Goal: Transaction & Acquisition: Purchase product/service

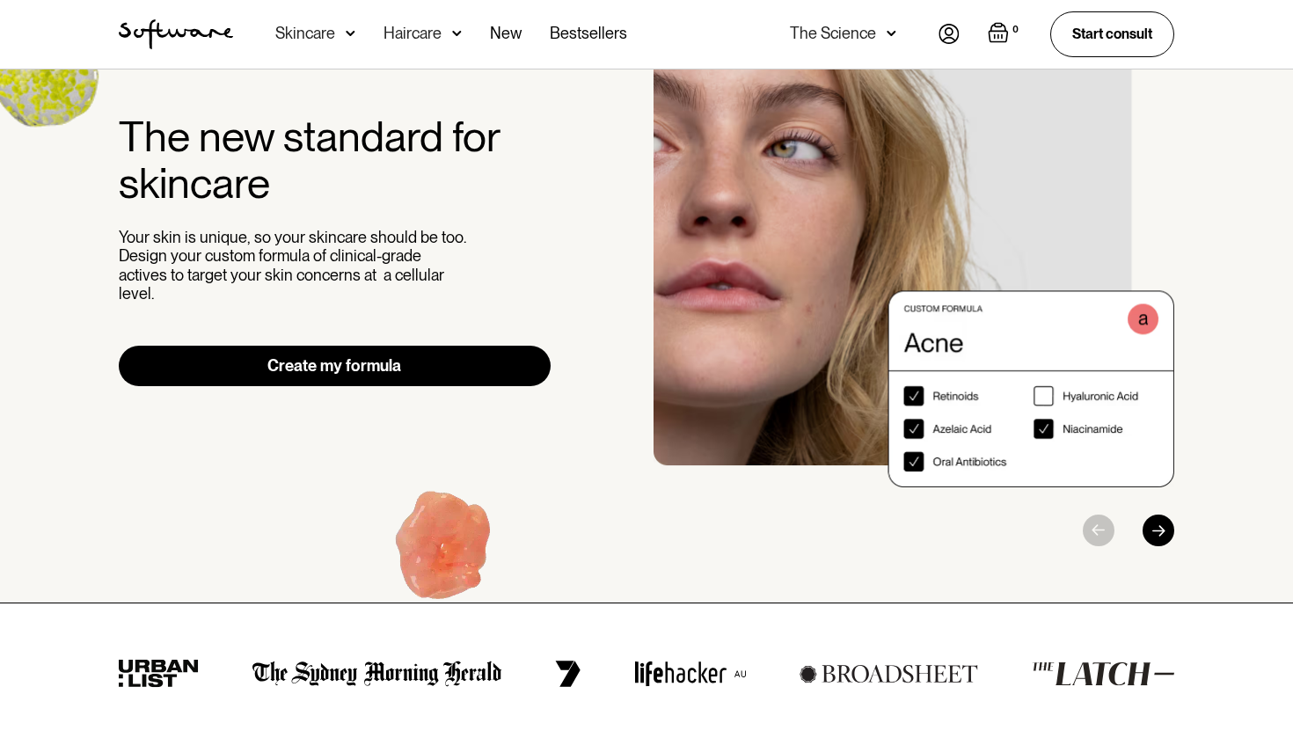
scroll to position [10, 0]
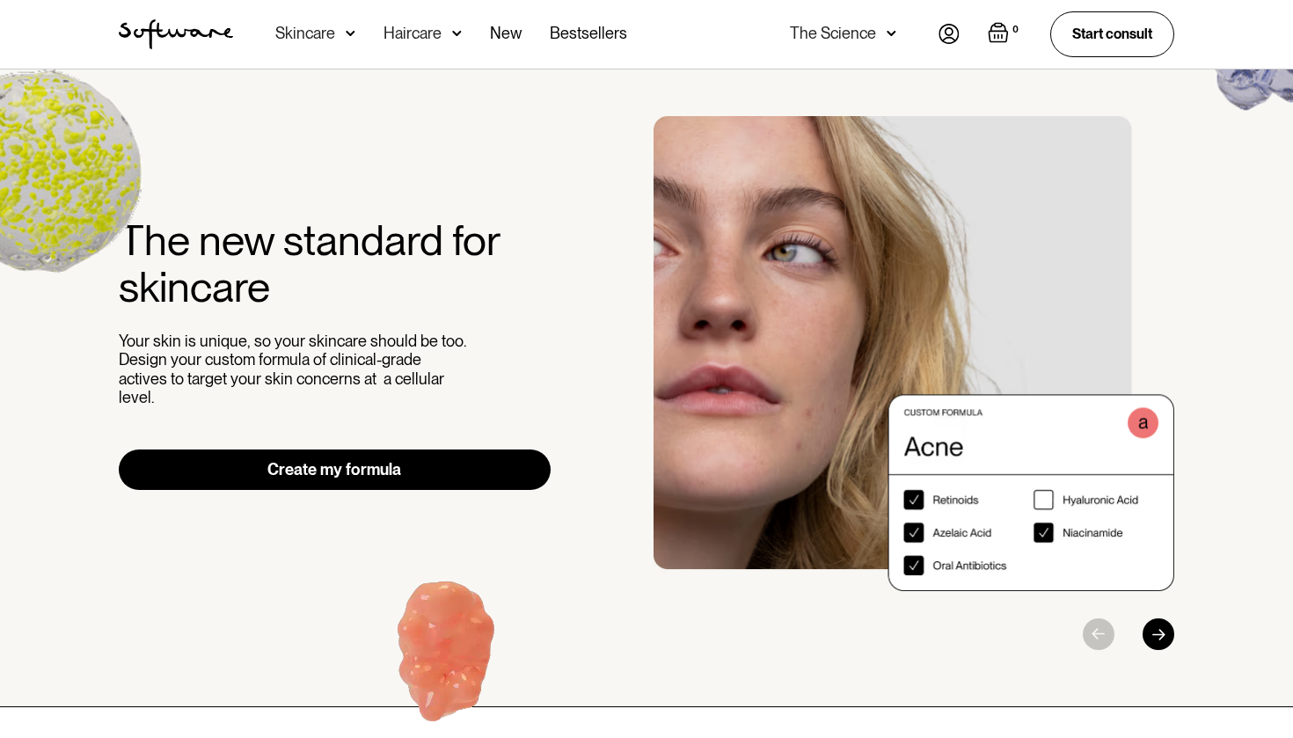
click at [403, 449] on link "Create my formula" at bounding box center [335, 469] width 432 height 40
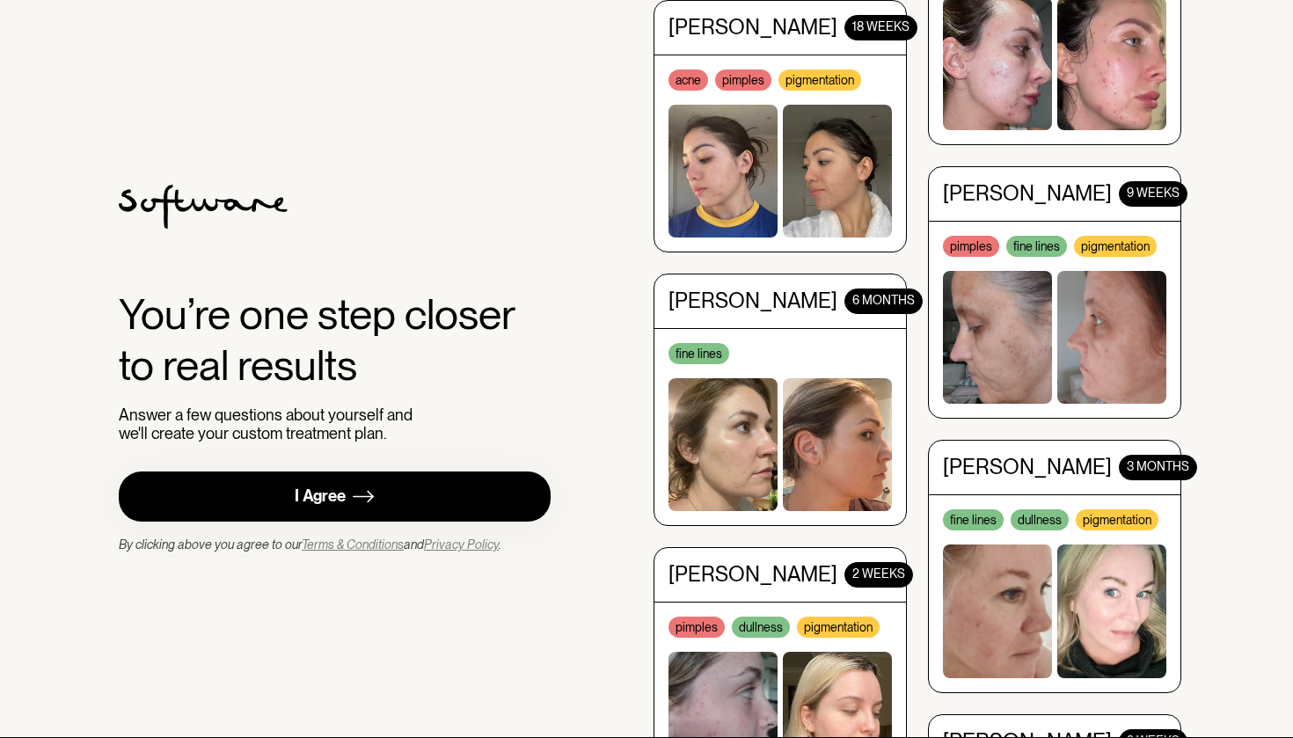
click at [412, 503] on link "I Agree" at bounding box center [335, 496] width 432 height 50
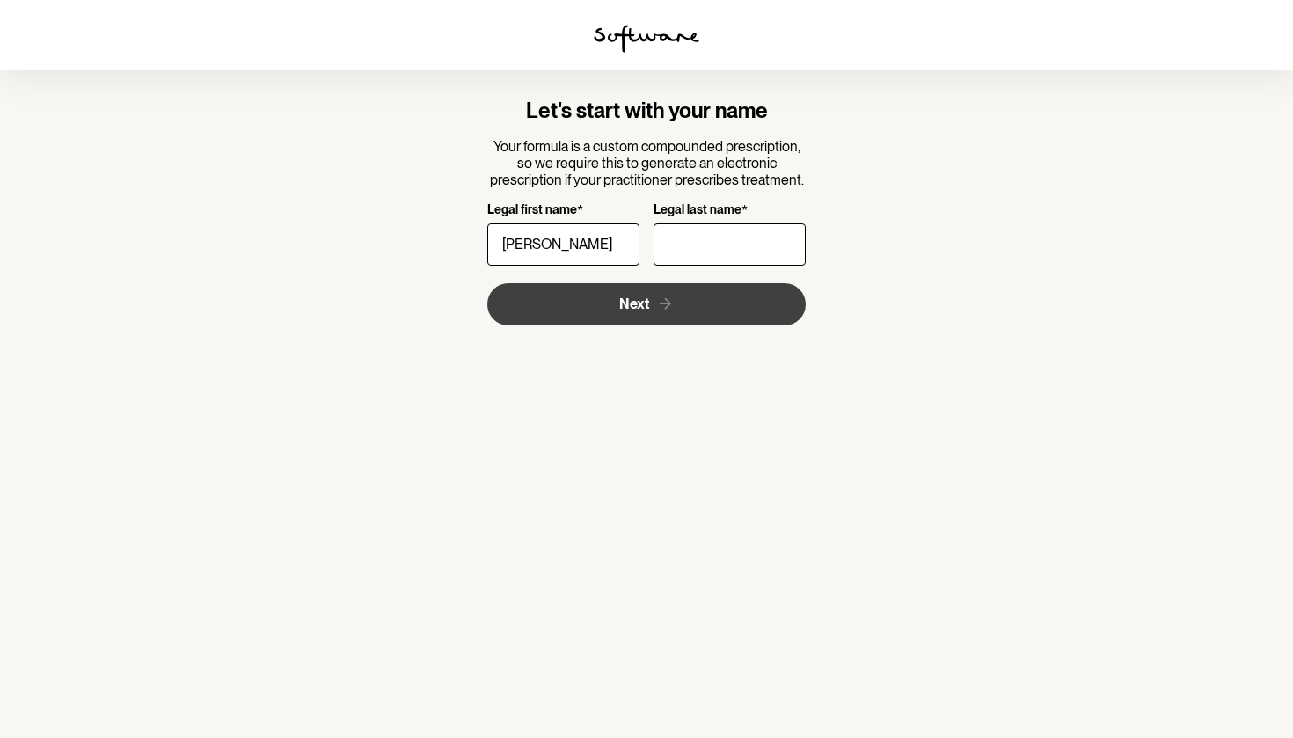
type input "[PERSON_NAME]"
click at [604, 293] on button "Next" at bounding box center [646, 304] width 319 height 42
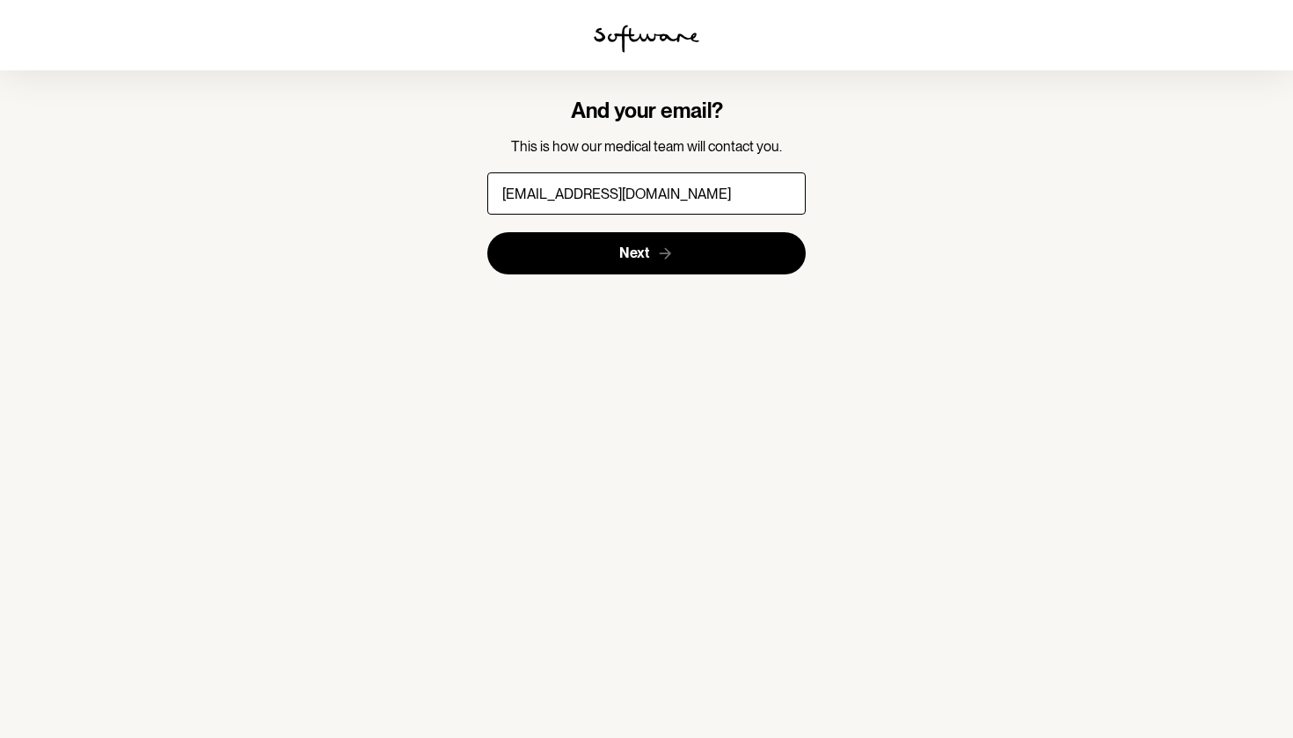
type input "[EMAIL_ADDRESS][DOMAIN_NAME]"
click at [646, 252] on button "Next" at bounding box center [646, 253] width 319 height 42
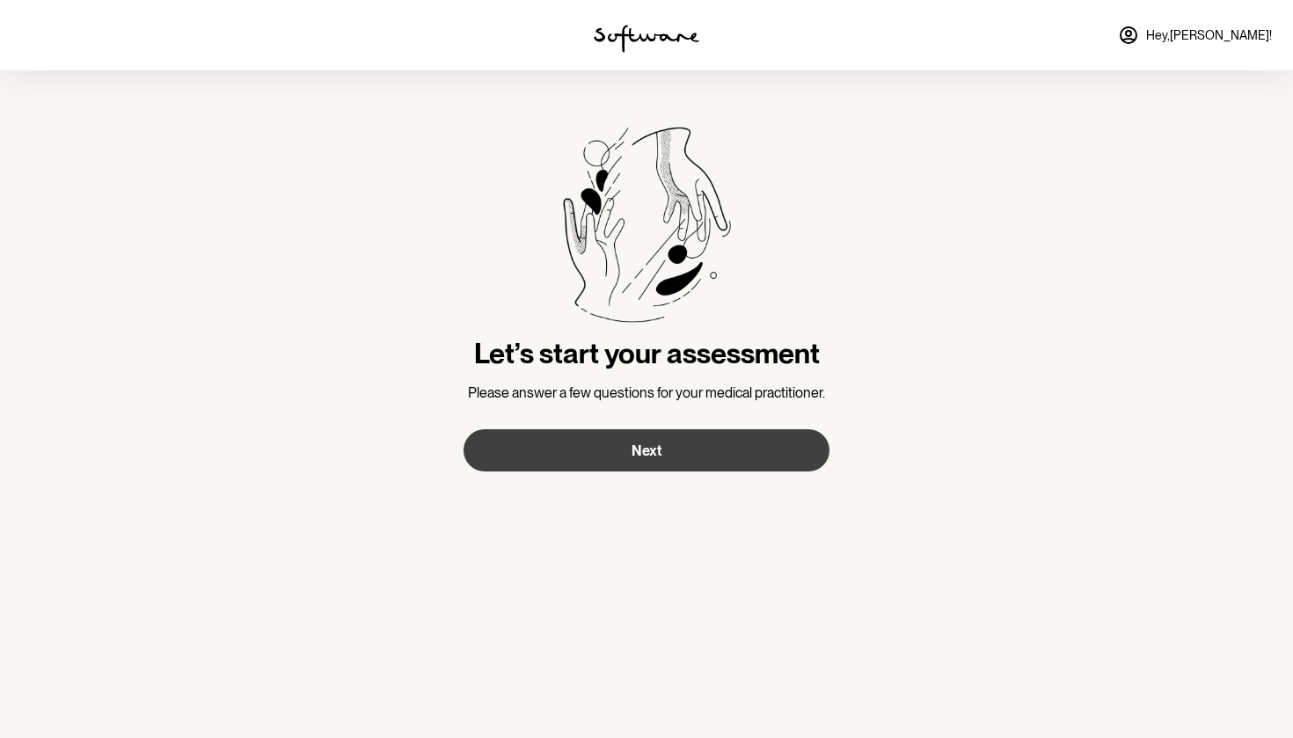
click at [582, 451] on button "Next" at bounding box center [646, 450] width 366 height 42
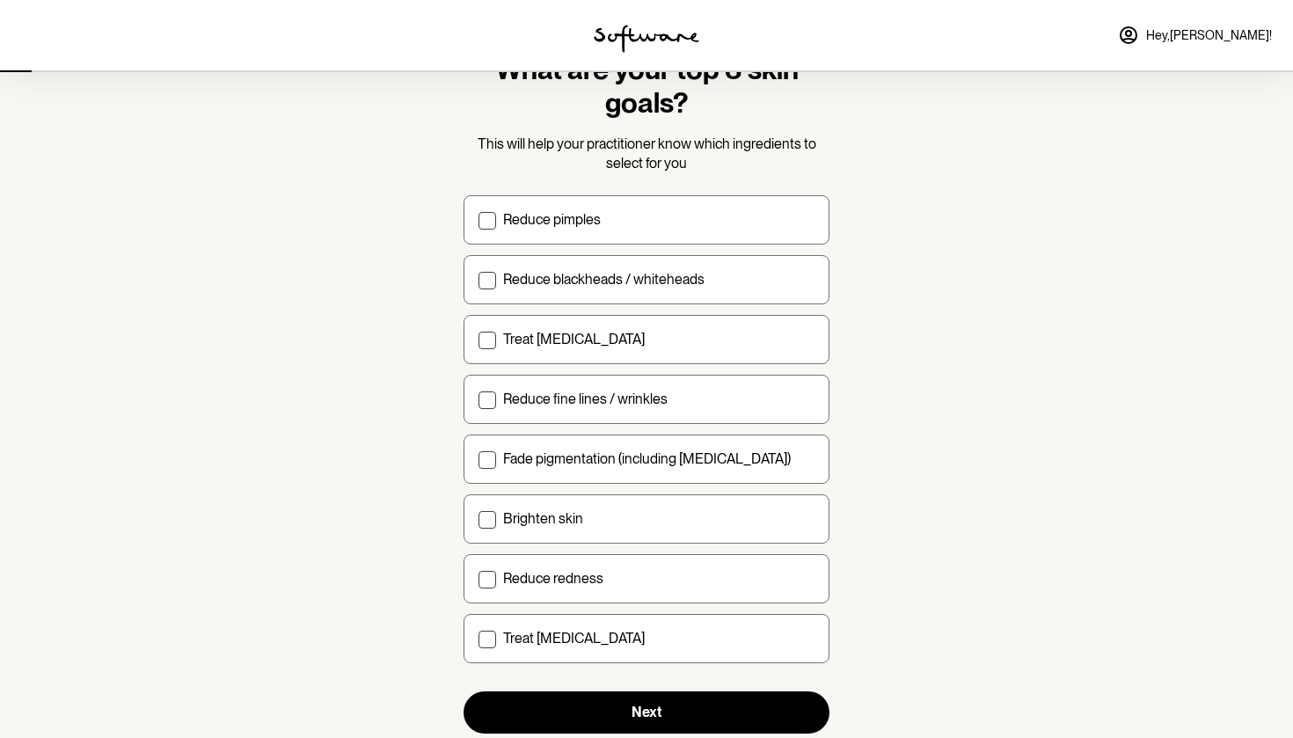
scroll to position [85, 0]
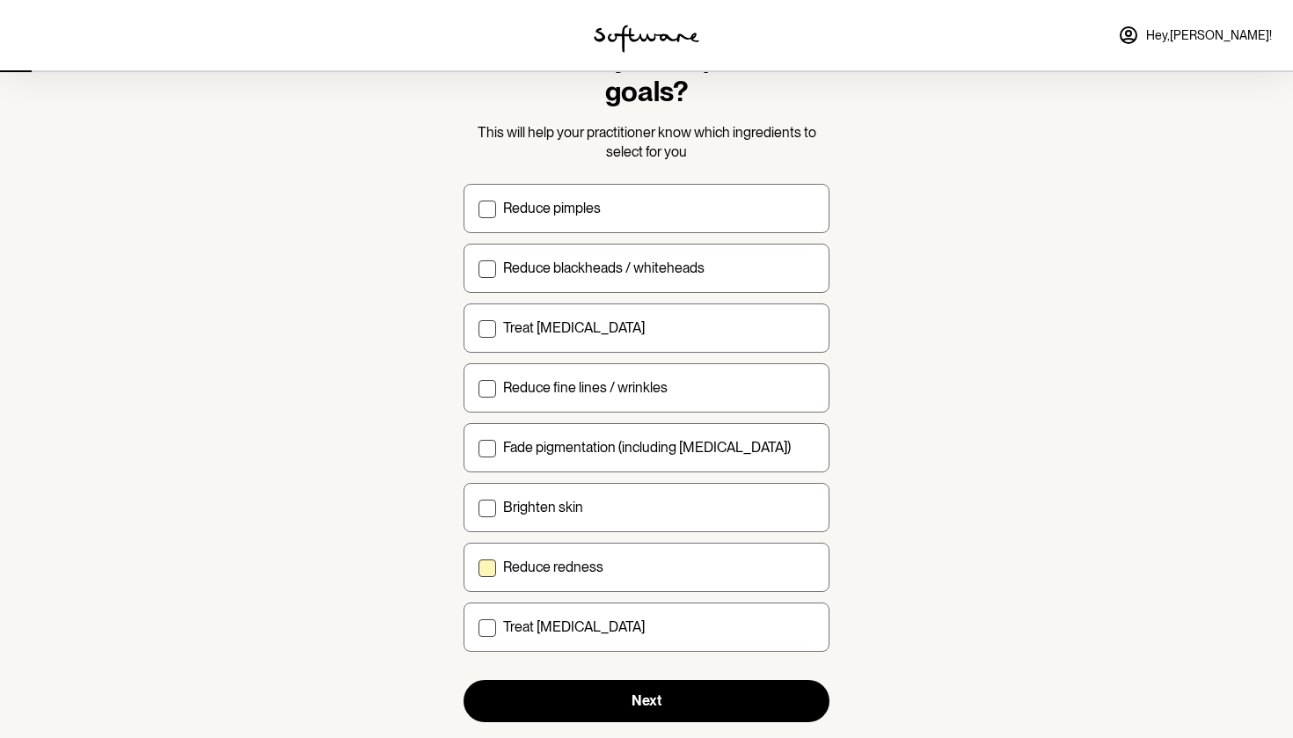
click at [585, 584] on label "Reduce redness" at bounding box center [646, 567] width 366 height 49
click at [478, 567] on input "Reduce redness" at bounding box center [478, 566] width 1 height 1
checkbox input "true"
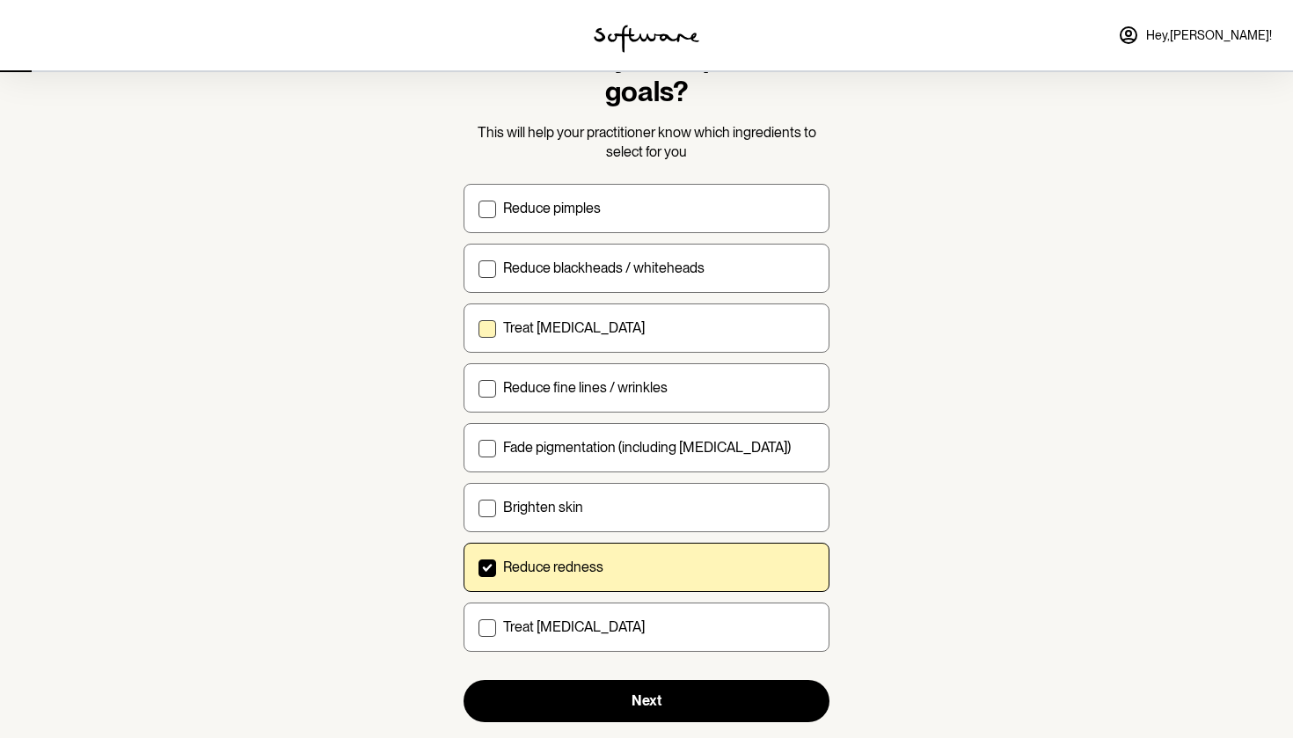
click at [584, 331] on p "Treat [MEDICAL_DATA]" at bounding box center [574, 327] width 142 height 17
click at [478, 328] on input "Treat [MEDICAL_DATA]" at bounding box center [478, 327] width 1 height 1
checkbox input "true"
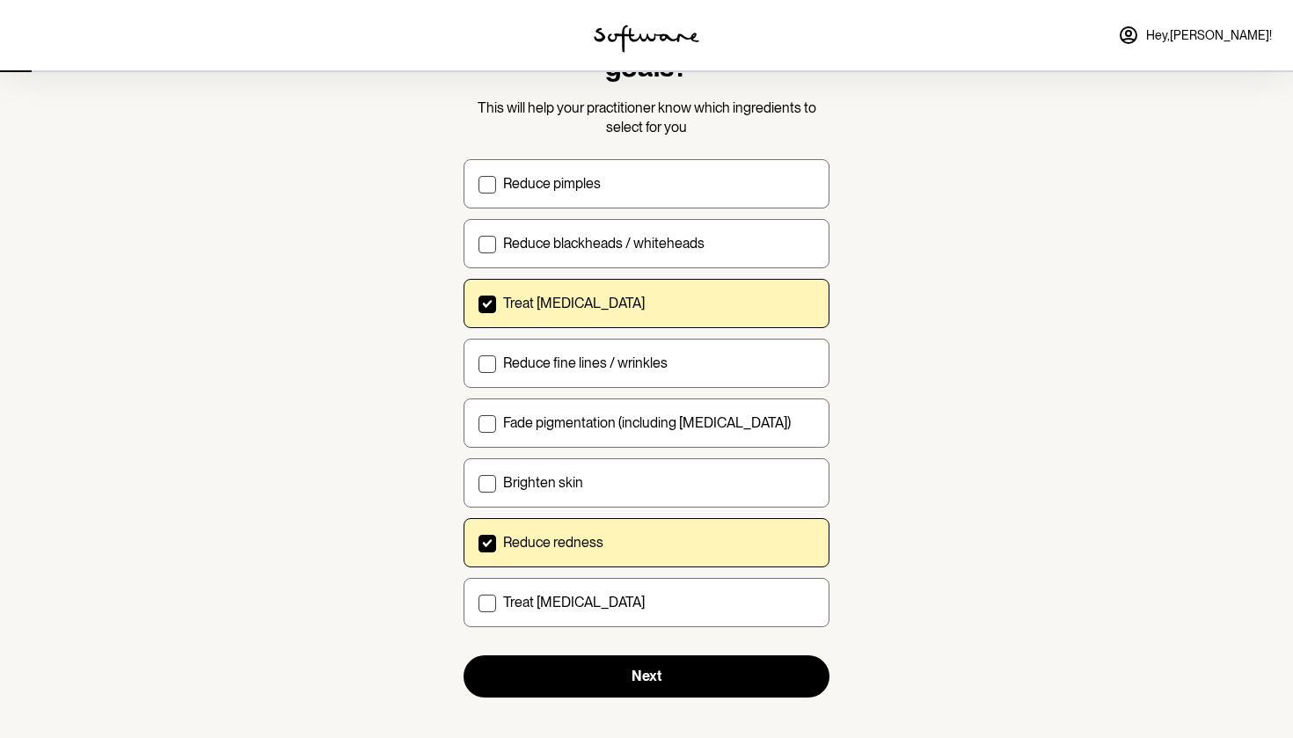
scroll to position [116, 0]
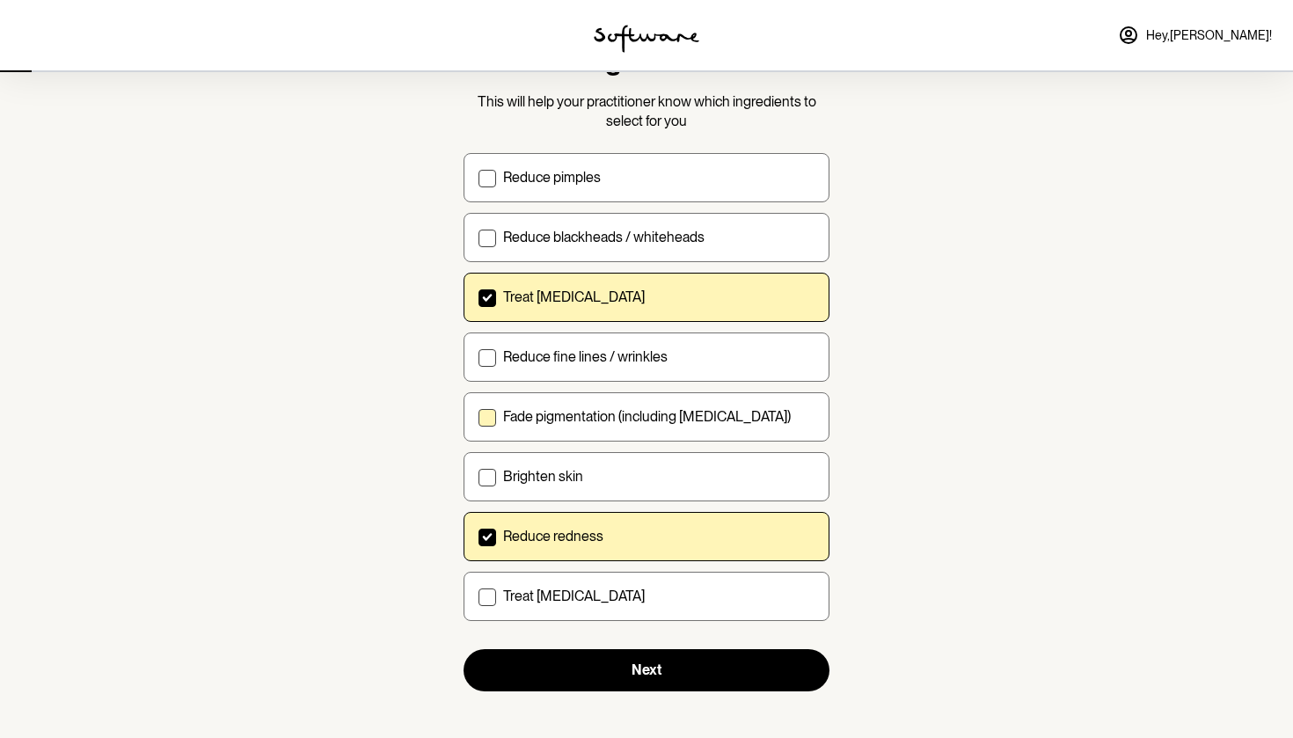
click at [524, 433] on label "Fade pigmentation (including [MEDICAL_DATA])" at bounding box center [646, 416] width 366 height 49
click at [478, 417] on input "Fade pigmentation (including [MEDICAL_DATA])" at bounding box center [478, 416] width 1 height 1
checkbox input "true"
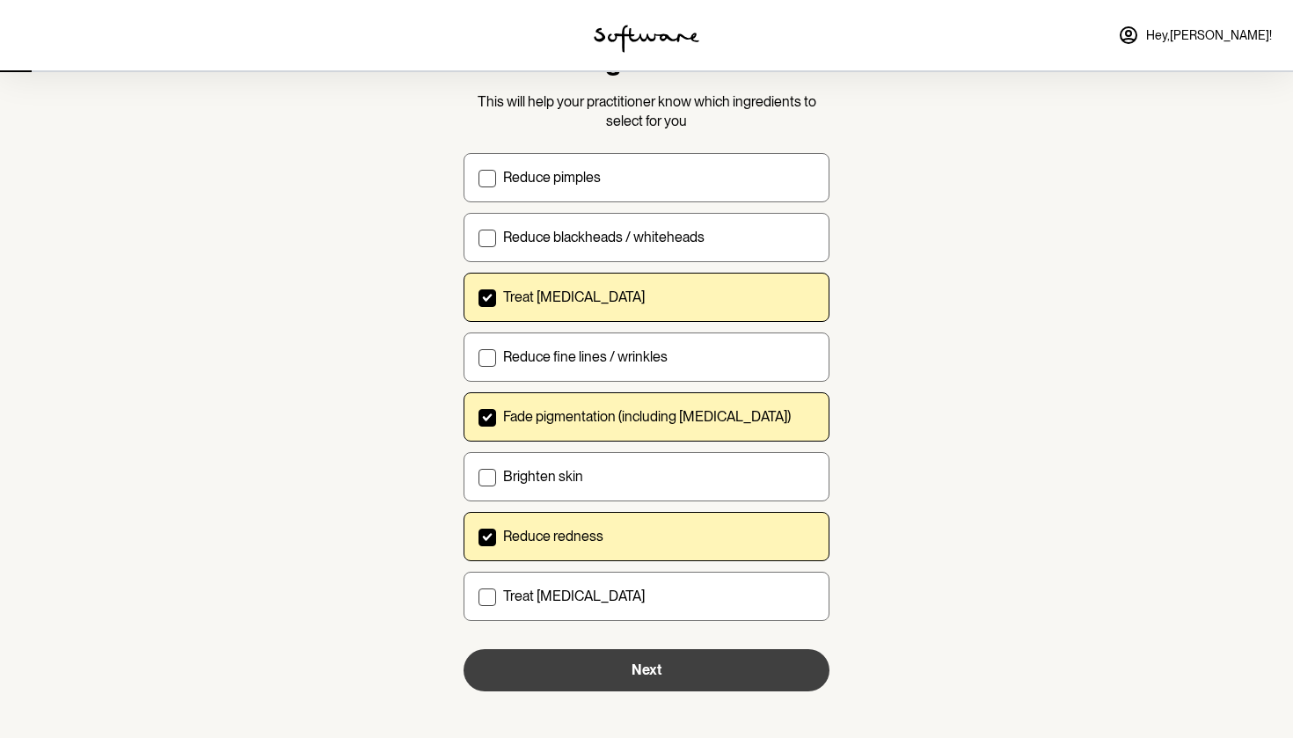
click at [543, 665] on button "Next" at bounding box center [646, 670] width 366 height 42
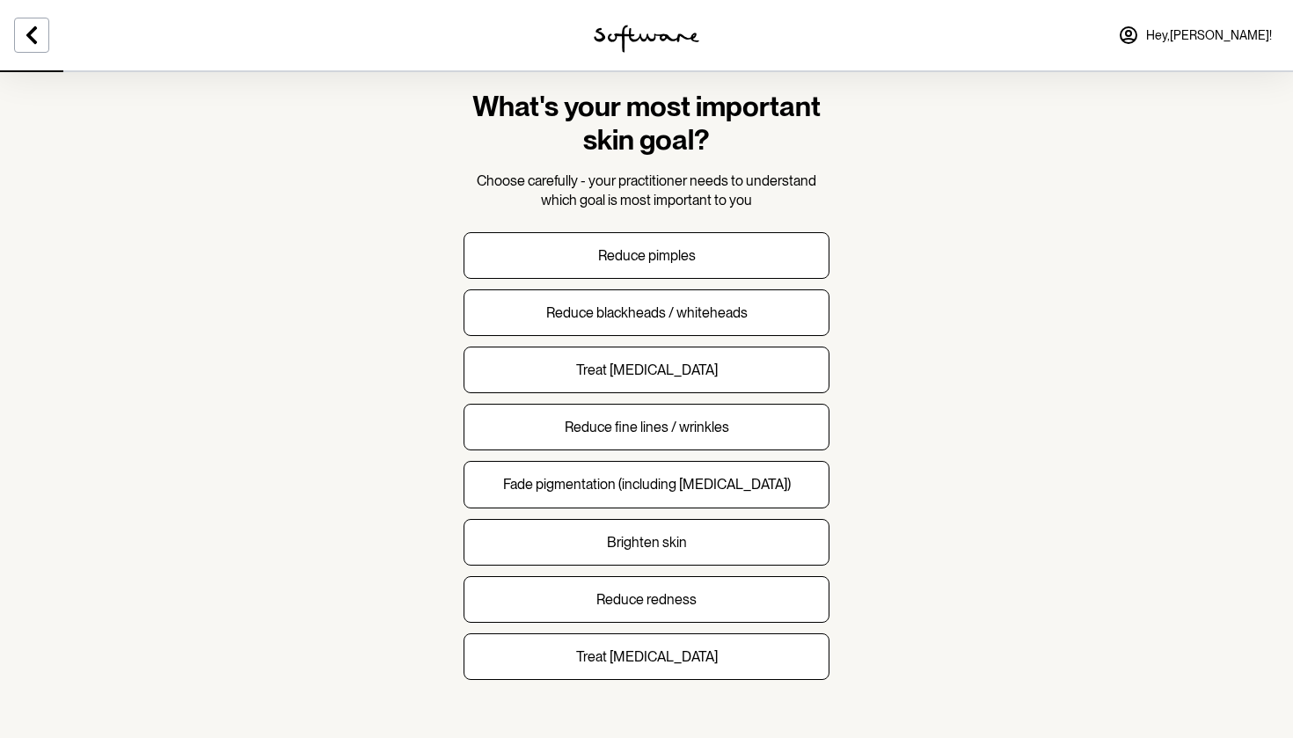
scroll to position [33, 0]
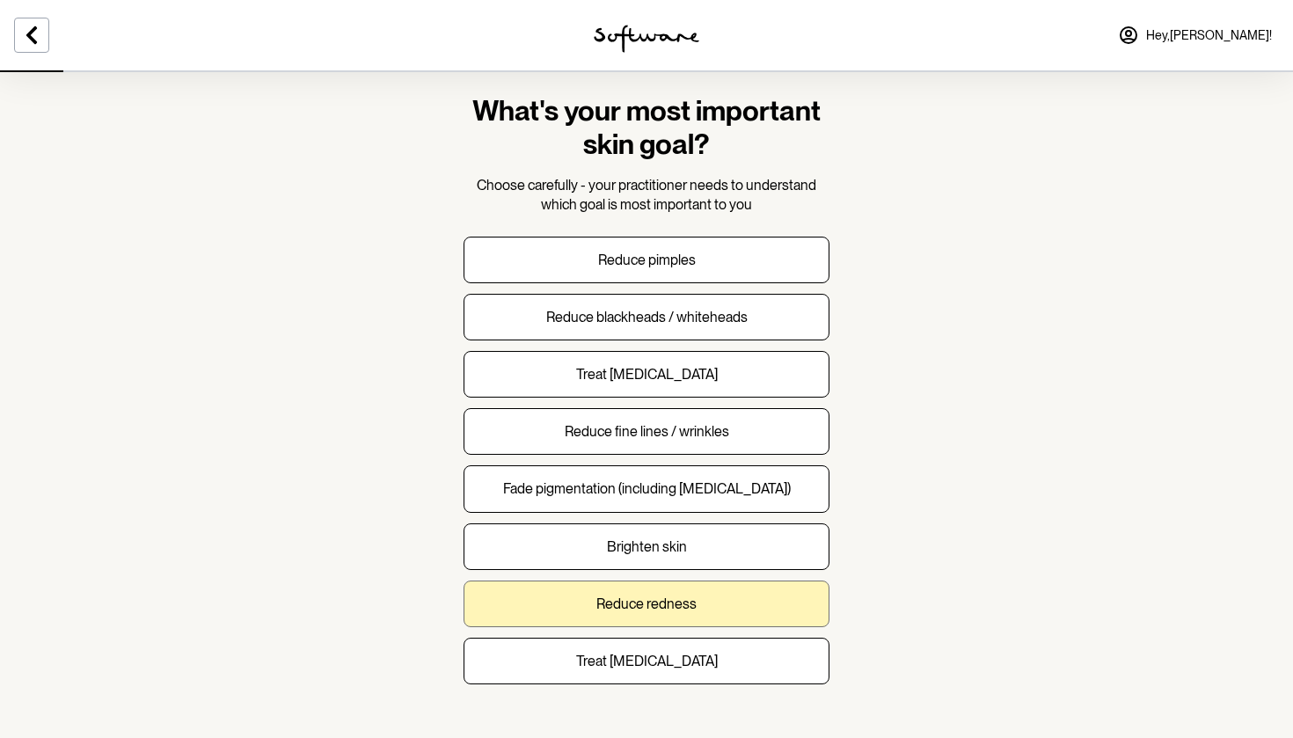
click at [638, 595] on p "Reduce redness" at bounding box center [646, 603] width 100 height 17
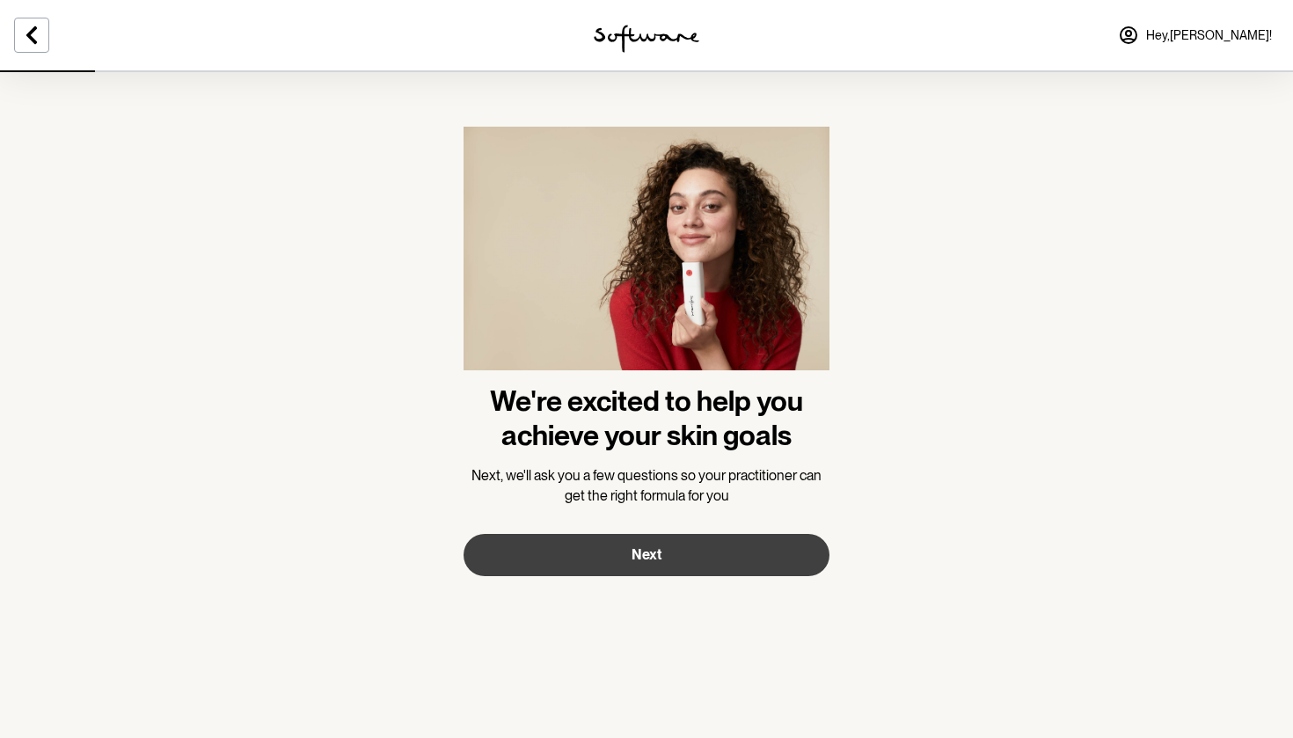
click at [585, 551] on button "Next" at bounding box center [646, 555] width 366 height 42
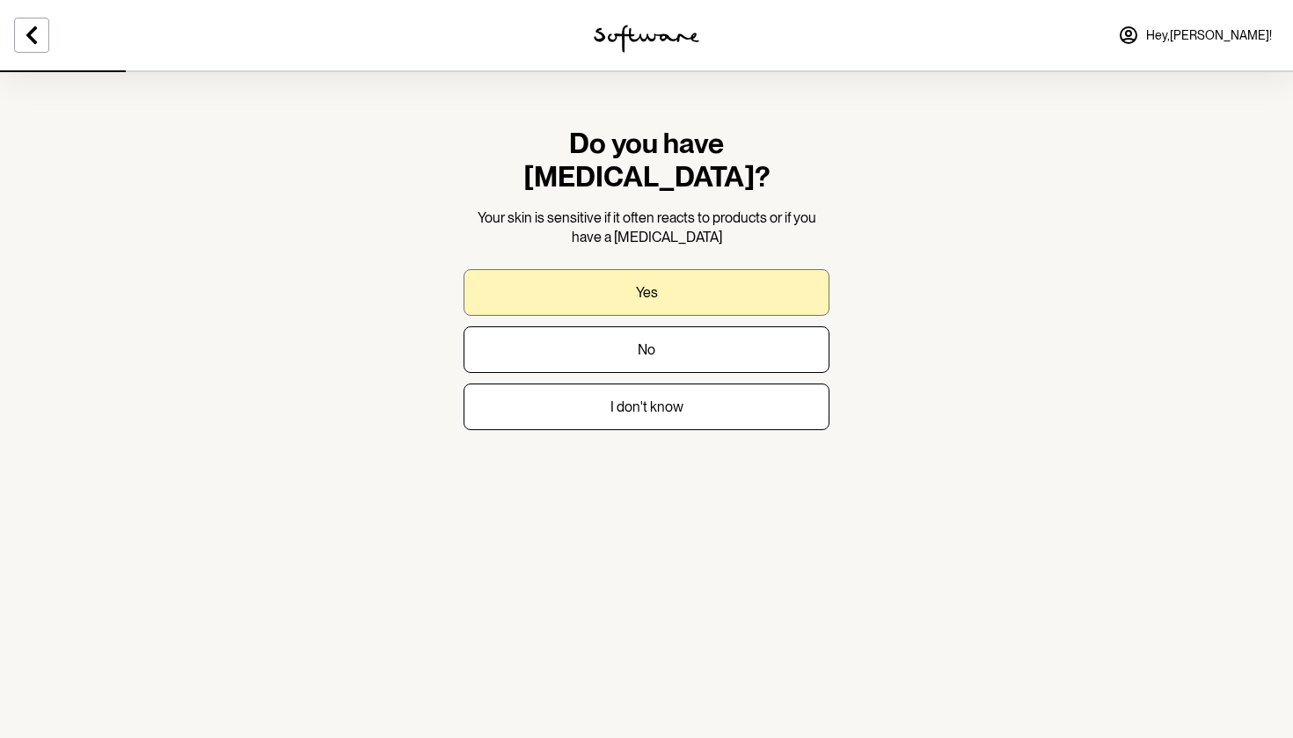
click at [624, 269] on button "Yes" at bounding box center [646, 292] width 366 height 47
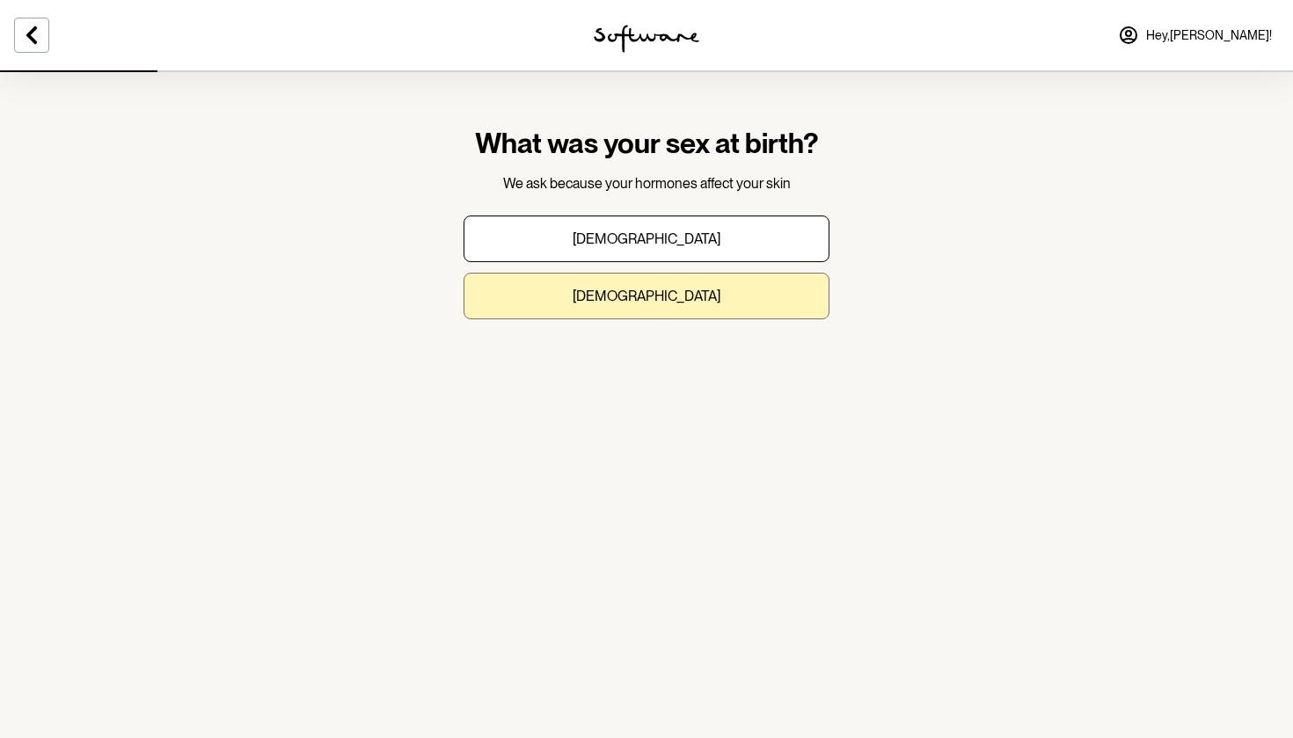
click at [553, 303] on button "[DEMOGRAPHIC_DATA]" at bounding box center [646, 296] width 366 height 47
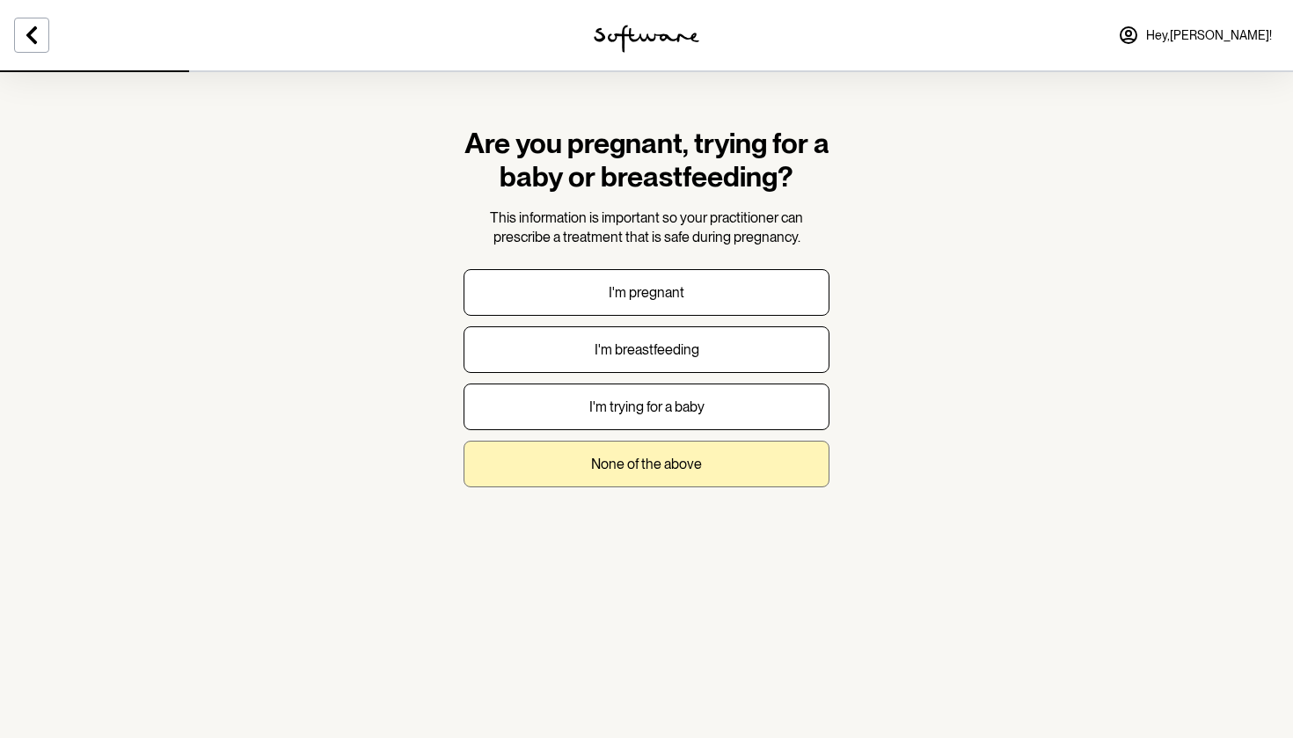
click at [560, 478] on button "None of the above" at bounding box center [646, 464] width 366 height 47
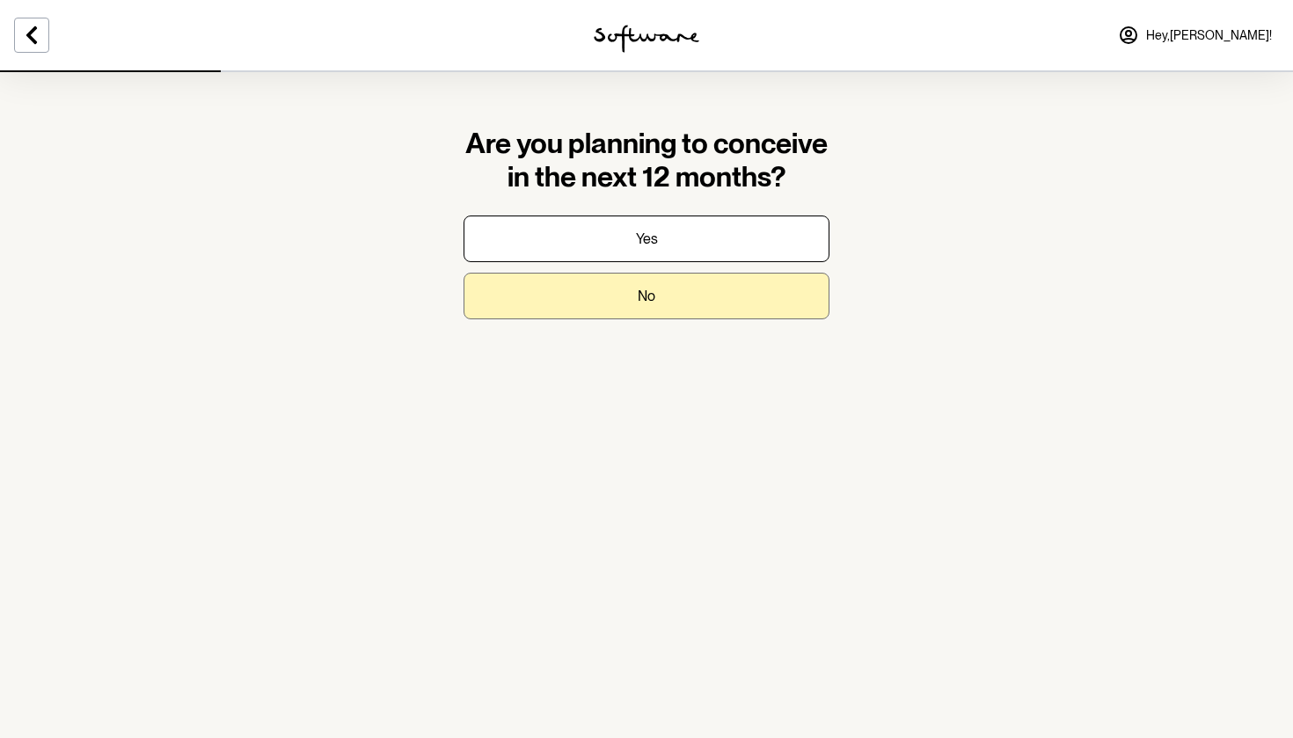
click at [595, 293] on button "No" at bounding box center [646, 296] width 366 height 47
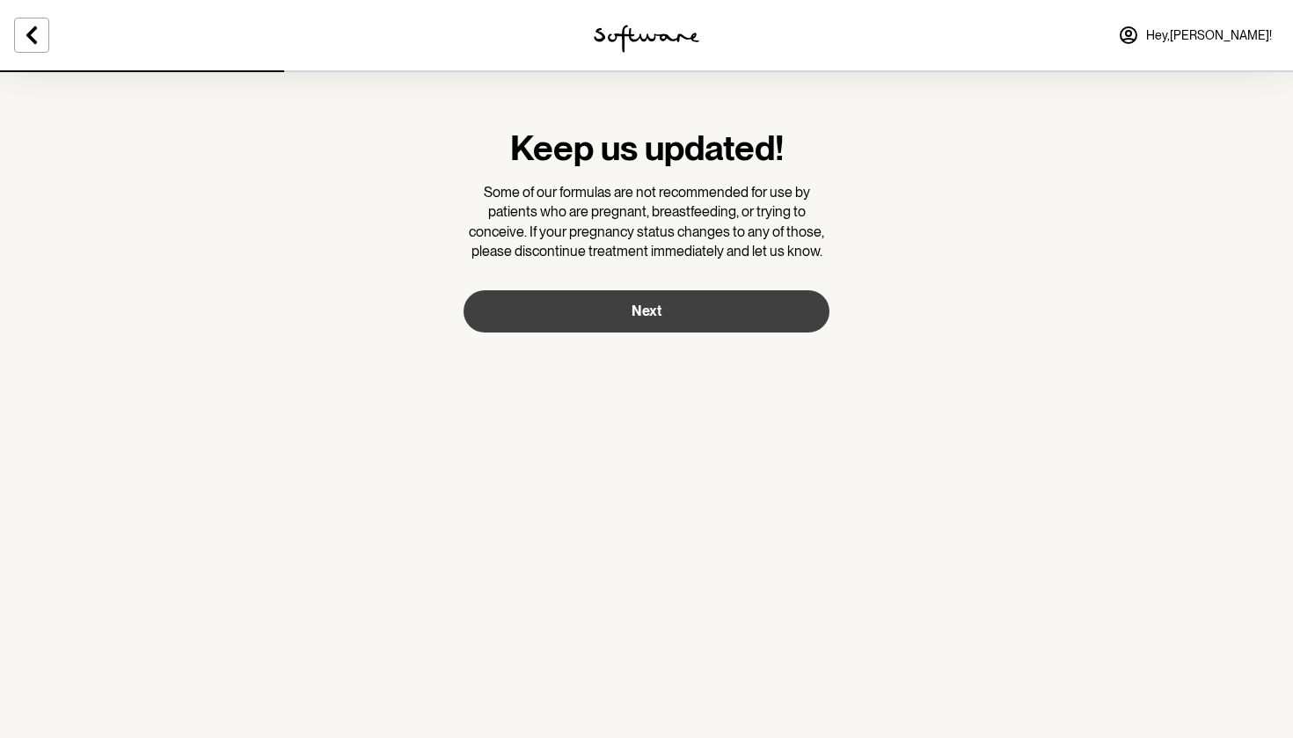
click at [631, 311] on span "Next" at bounding box center [646, 311] width 30 height 17
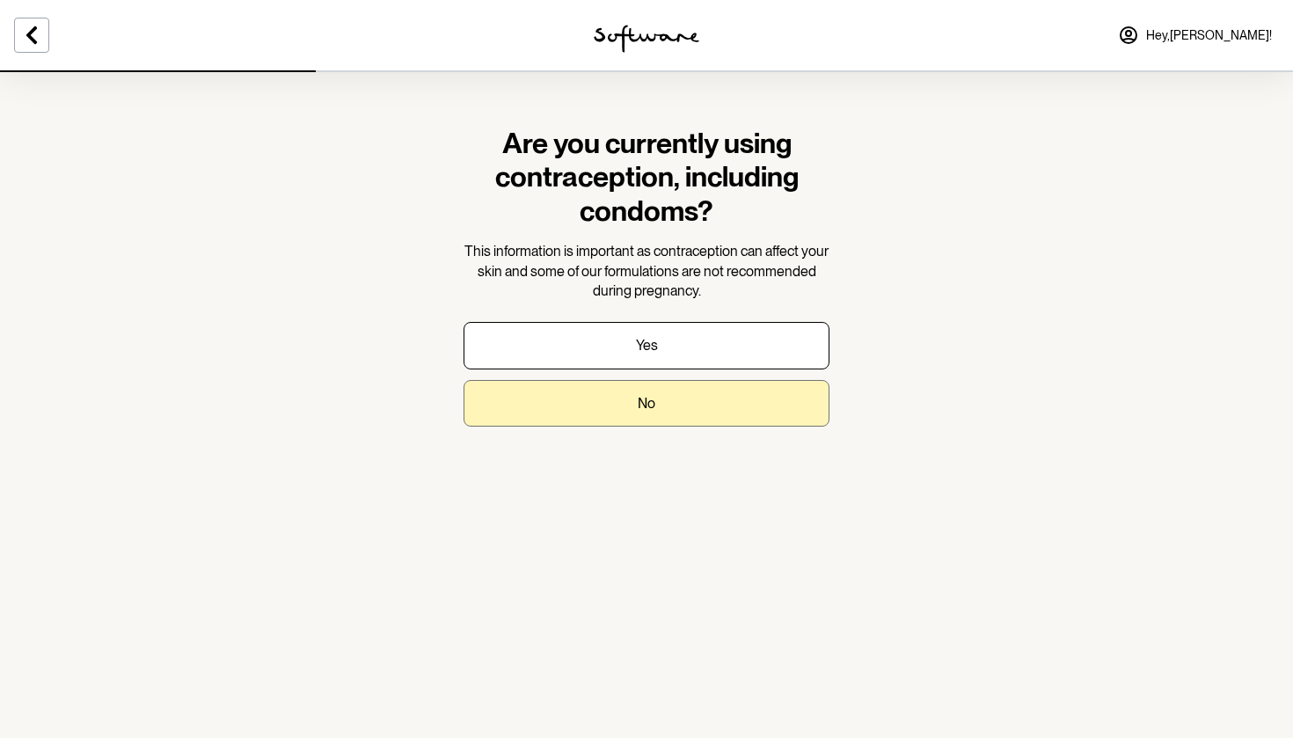
click at [589, 397] on button "No" at bounding box center [646, 403] width 366 height 47
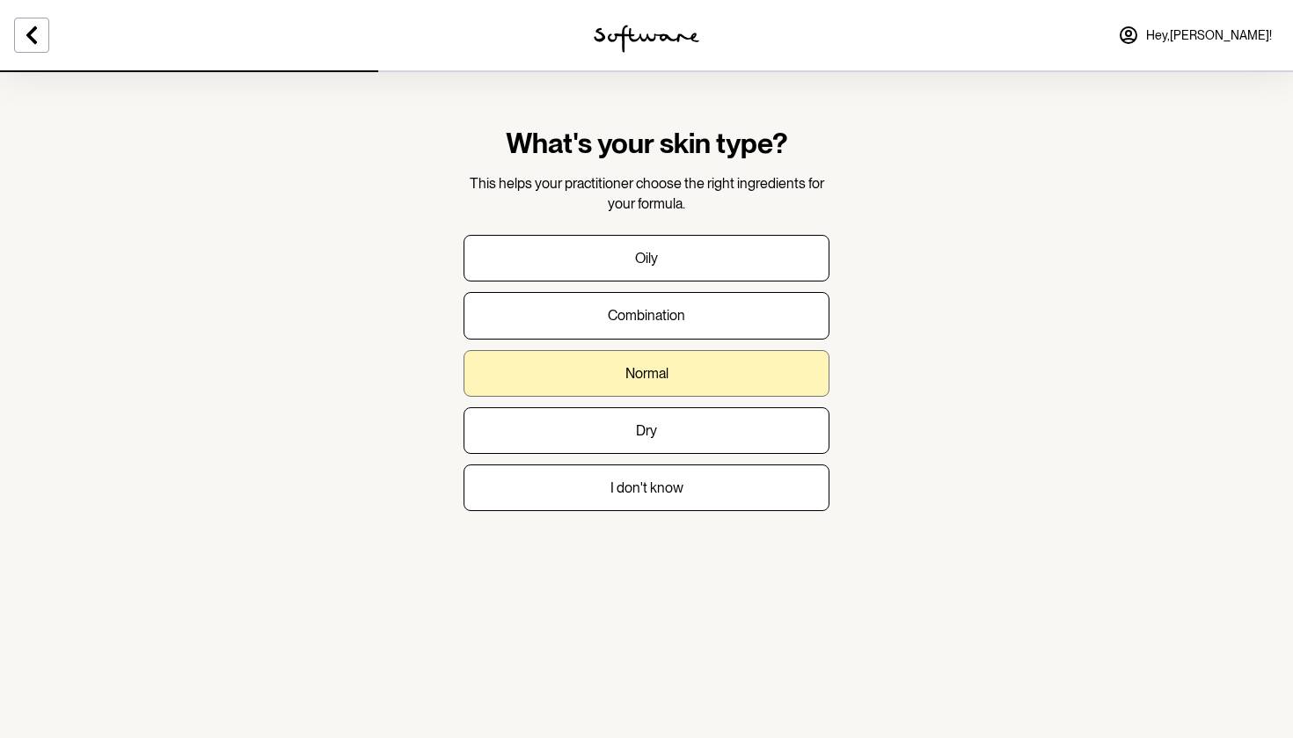
click at [603, 390] on button "Normal" at bounding box center [646, 373] width 366 height 47
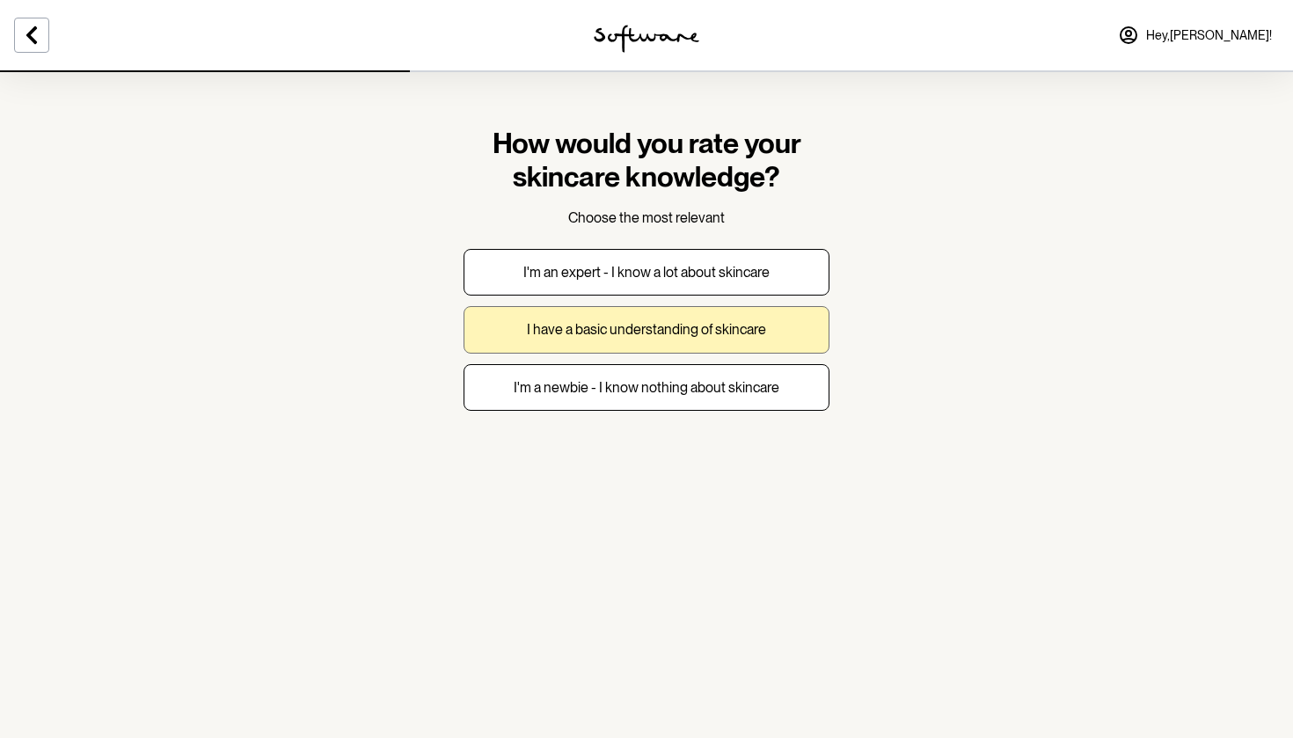
click at [631, 334] on p "I have a basic understanding of skincare" at bounding box center [646, 329] width 239 height 17
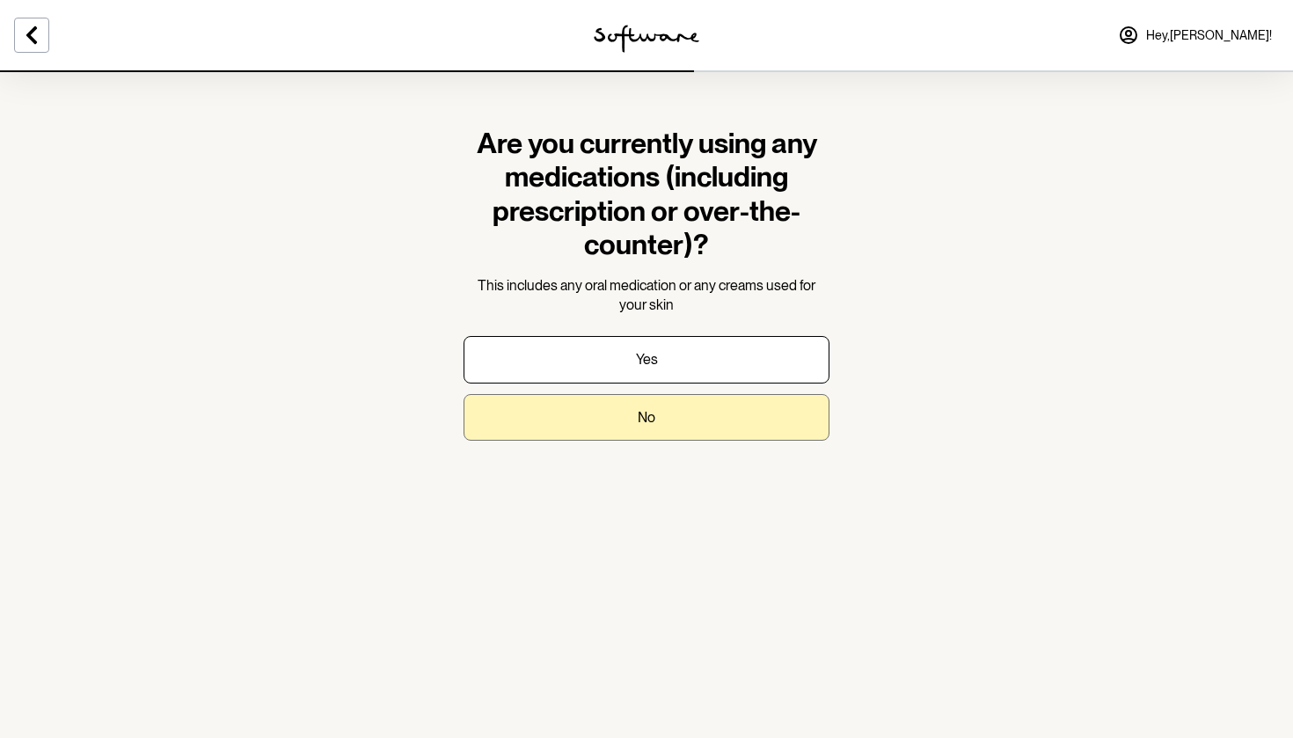
click at [560, 404] on button "No" at bounding box center [646, 417] width 366 height 47
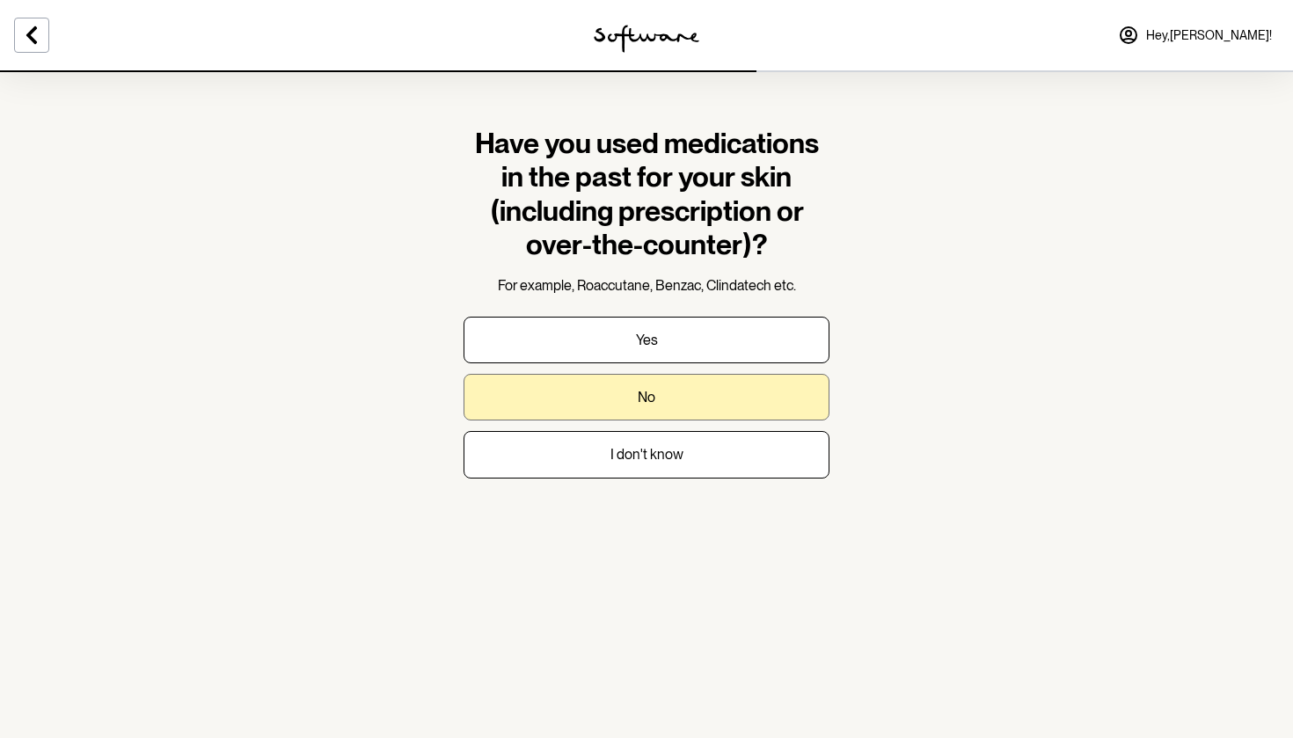
click at [563, 407] on button "No" at bounding box center [646, 397] width 366 height 47
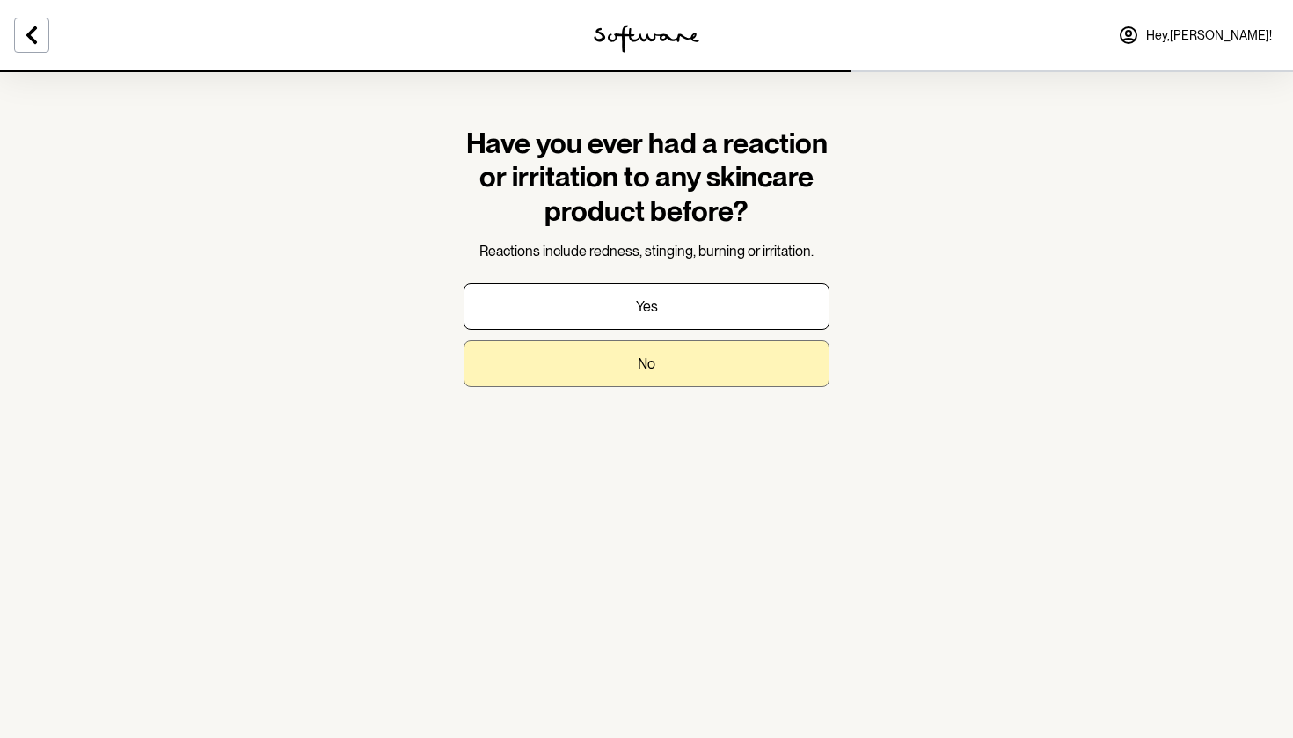
click at [582, 367] on button "No" at bounding box center [646, 363] width 366 height 47
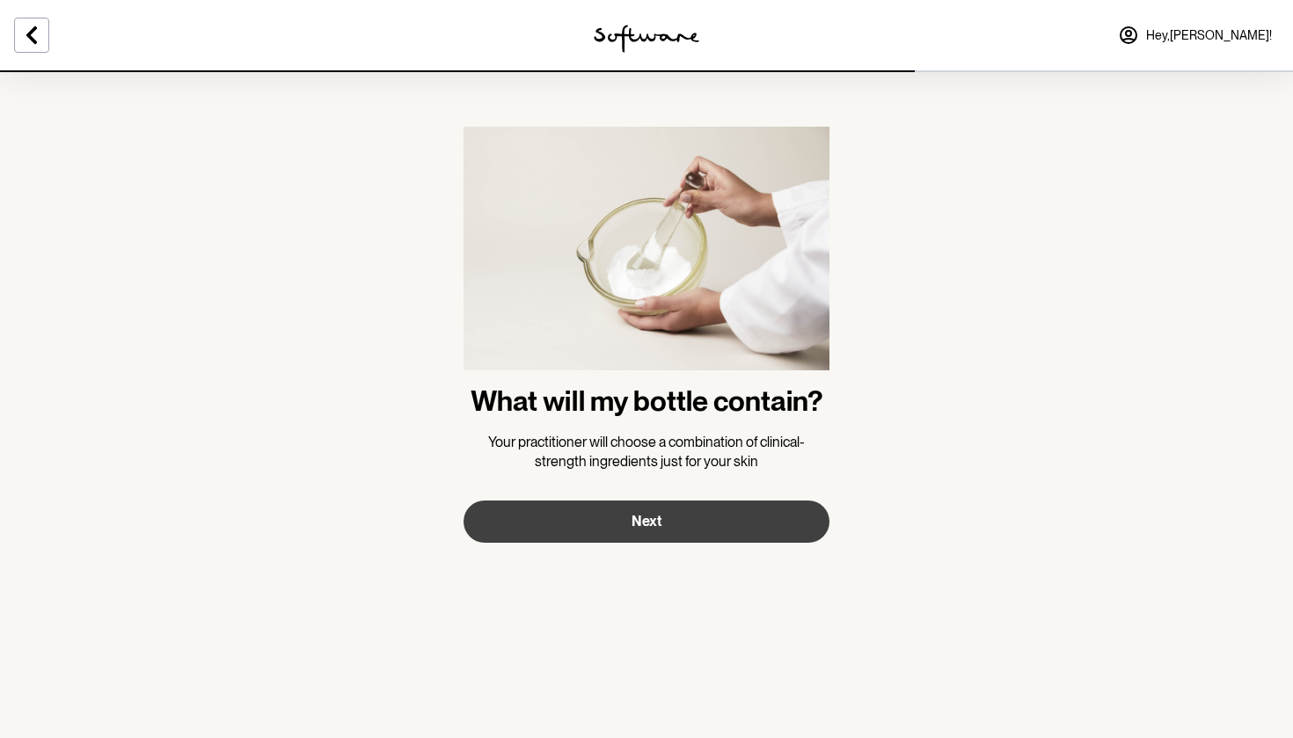
click at [611, 526] on button "Next" at bounding box center [646, 521] width 366 height 42
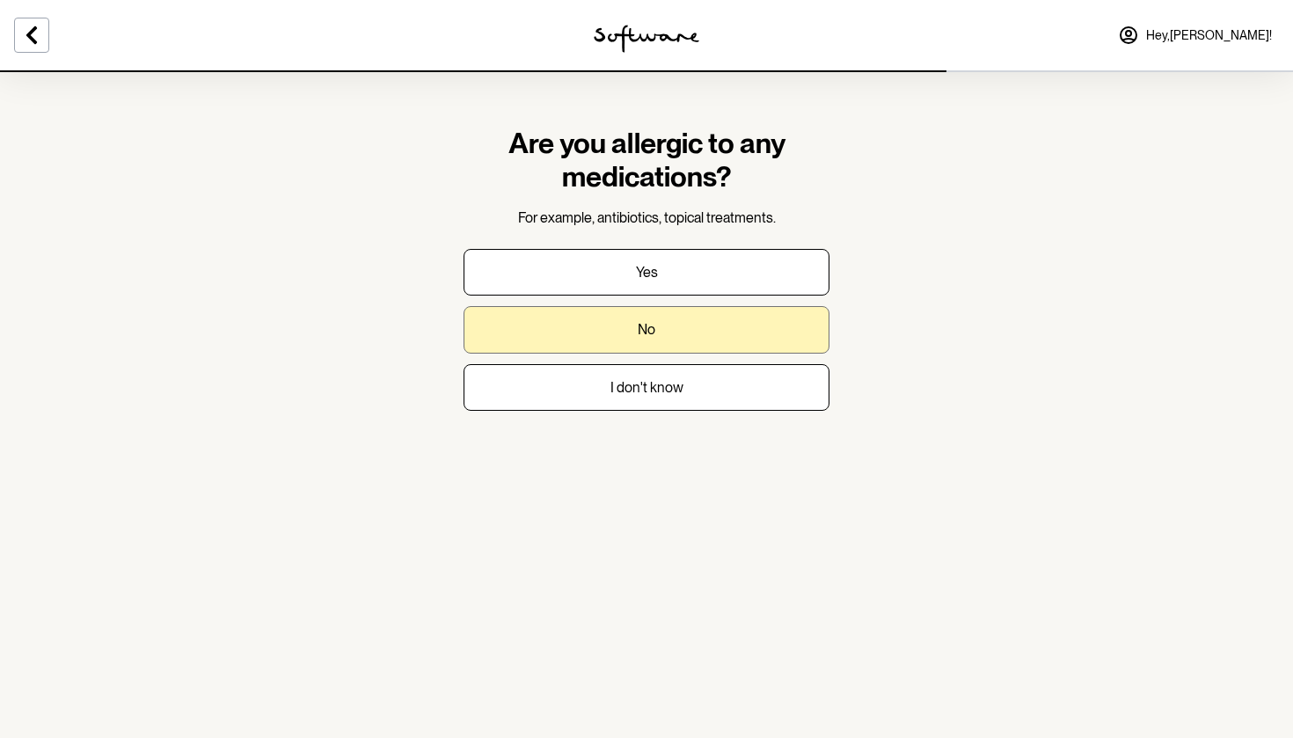
click at [585, 342] on button "No" at bounding box center [646, 329] width 366 height 47
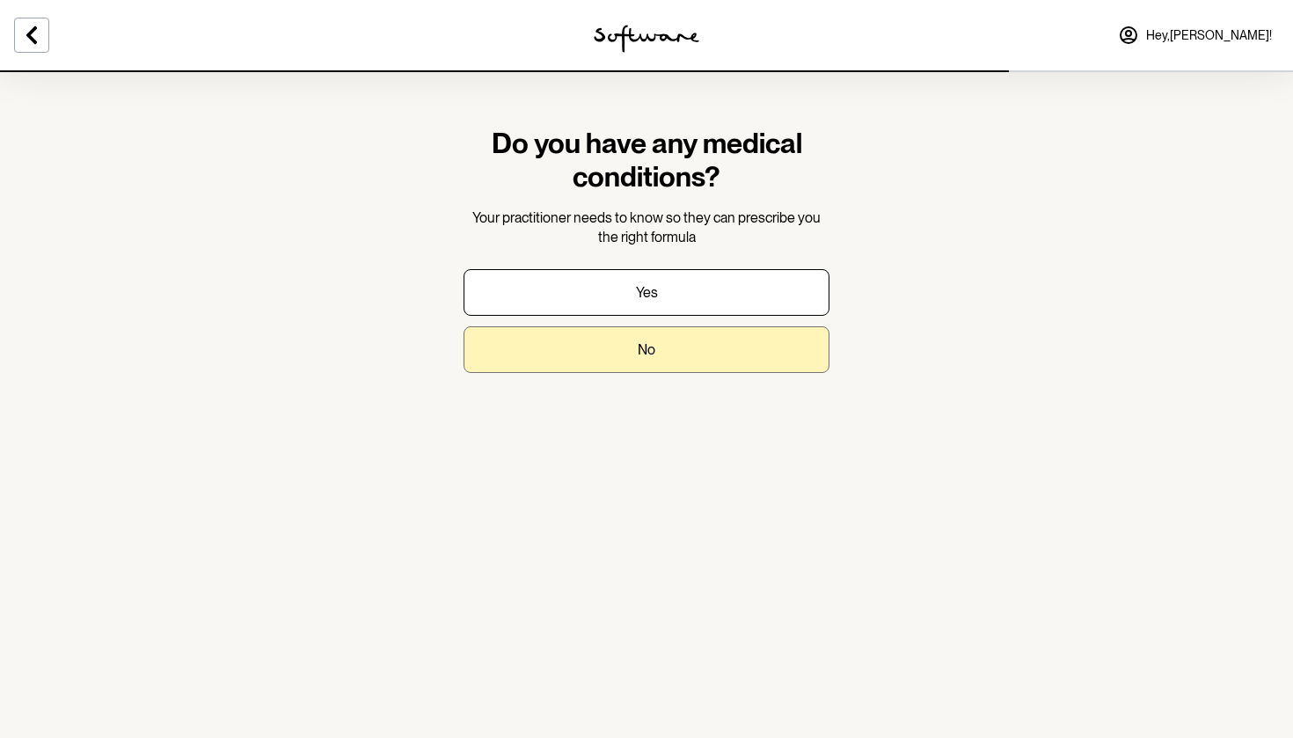
click at [580, 353] on button "No" at bounding box center [646, 349] width 366 height 47
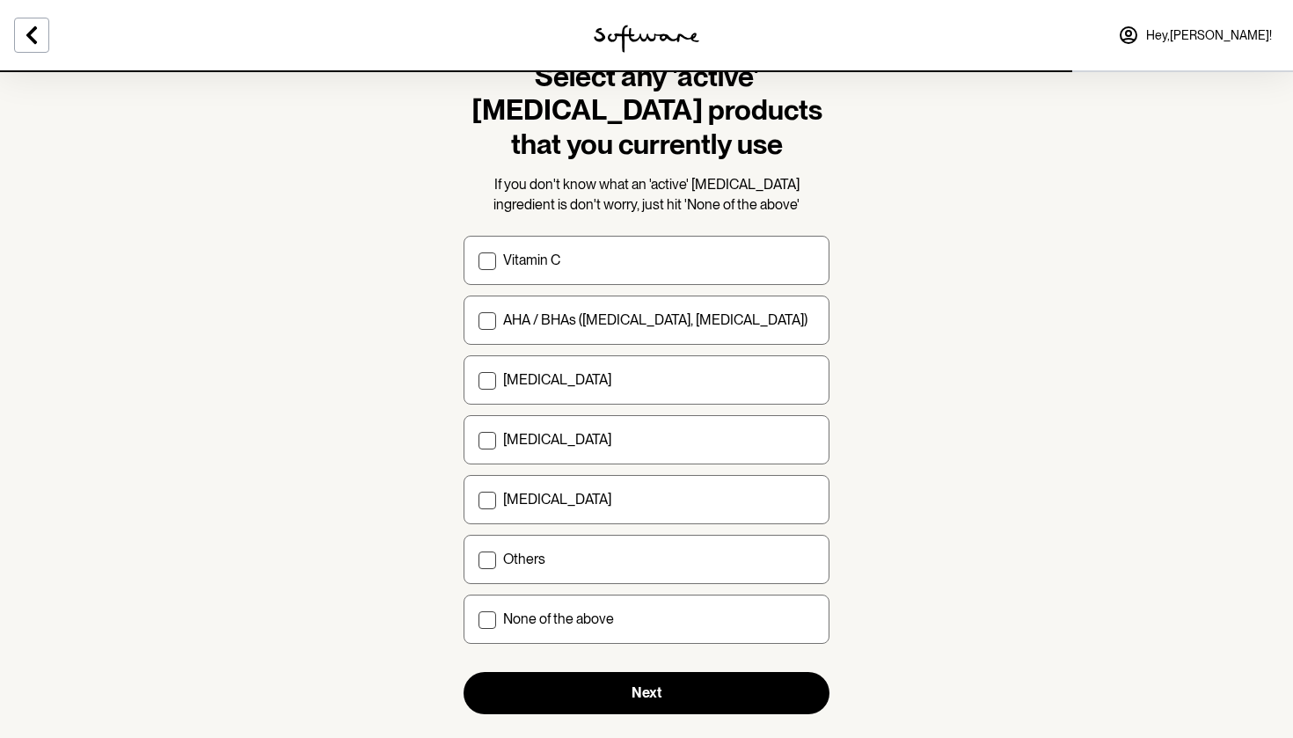
scroll to position [69, 0]
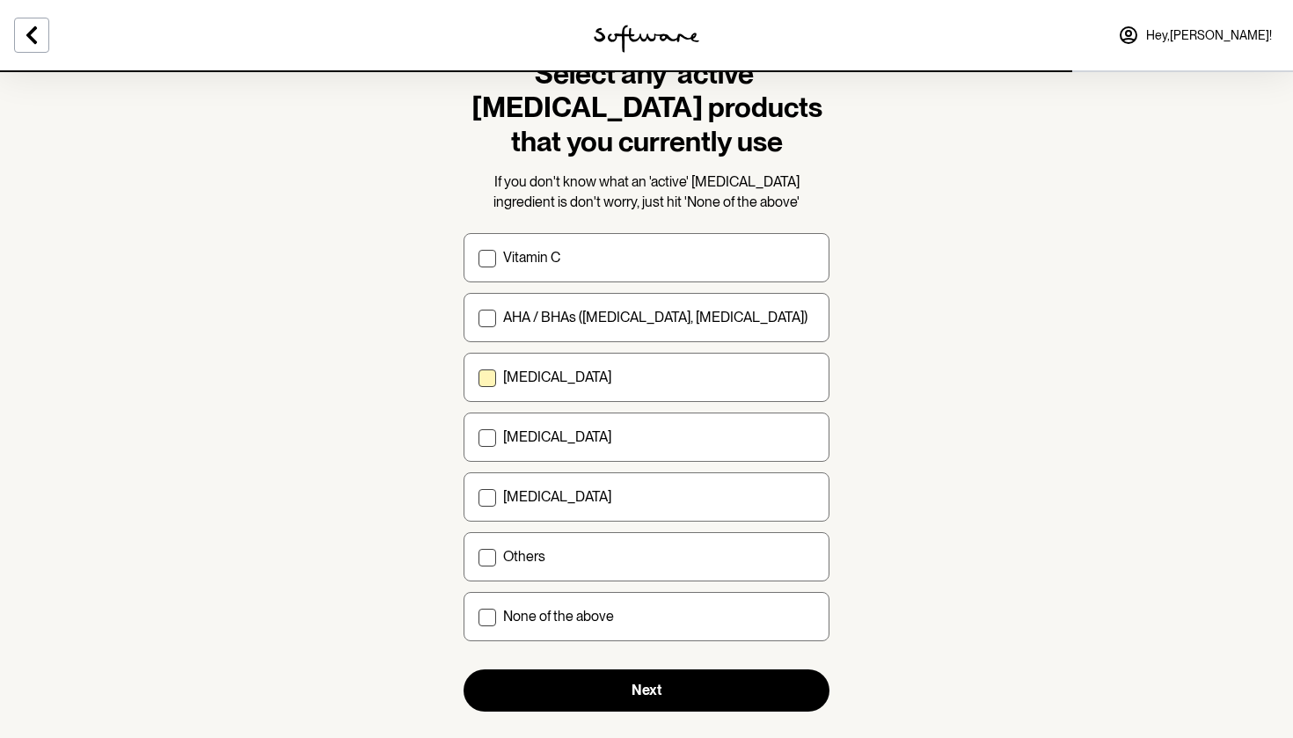
click at [520, 388] on label "[MEDICAL_DATA]" at bounding box center [646, 377] width 366 height 49
click at [478, 378] on input "[MEDICAL_DATA]" at bounding box center [478, 377] width 1 height 1
checkbox input "true"
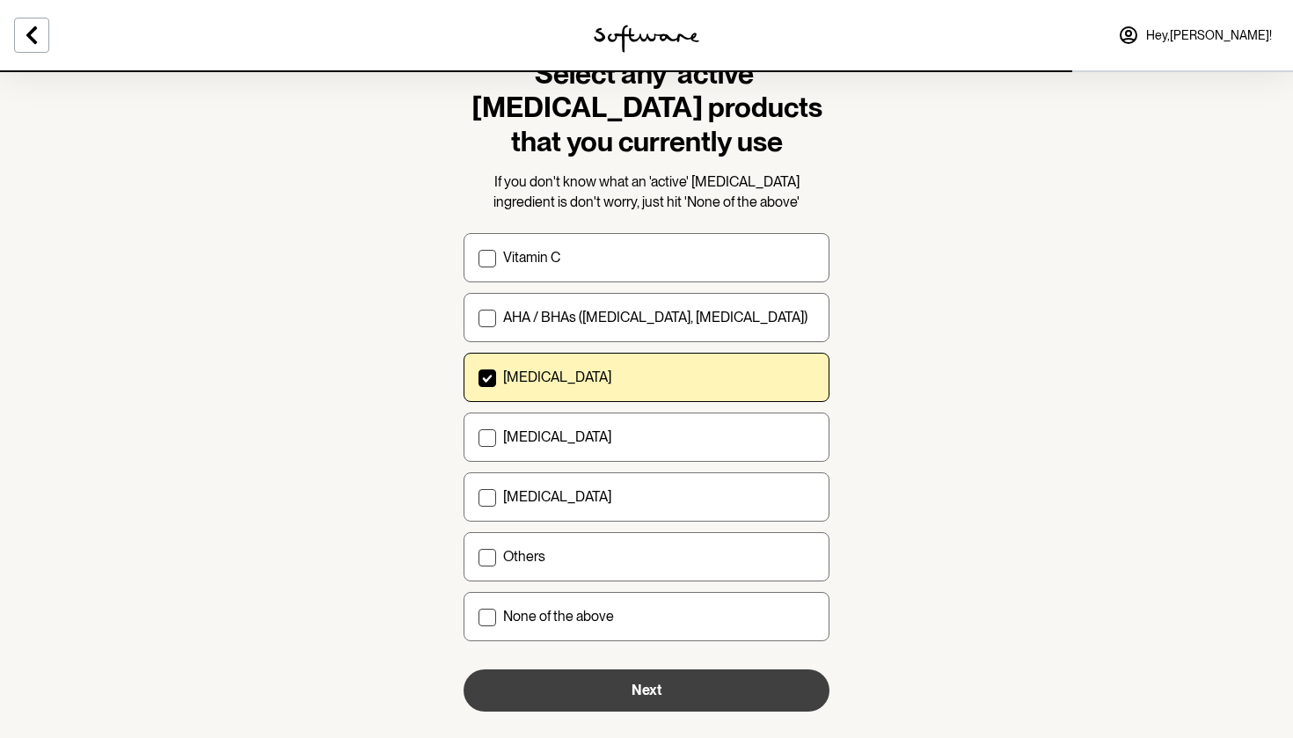
click at [587, 684] on button "Next" at bounding box center [646, 690] width 366 height 42
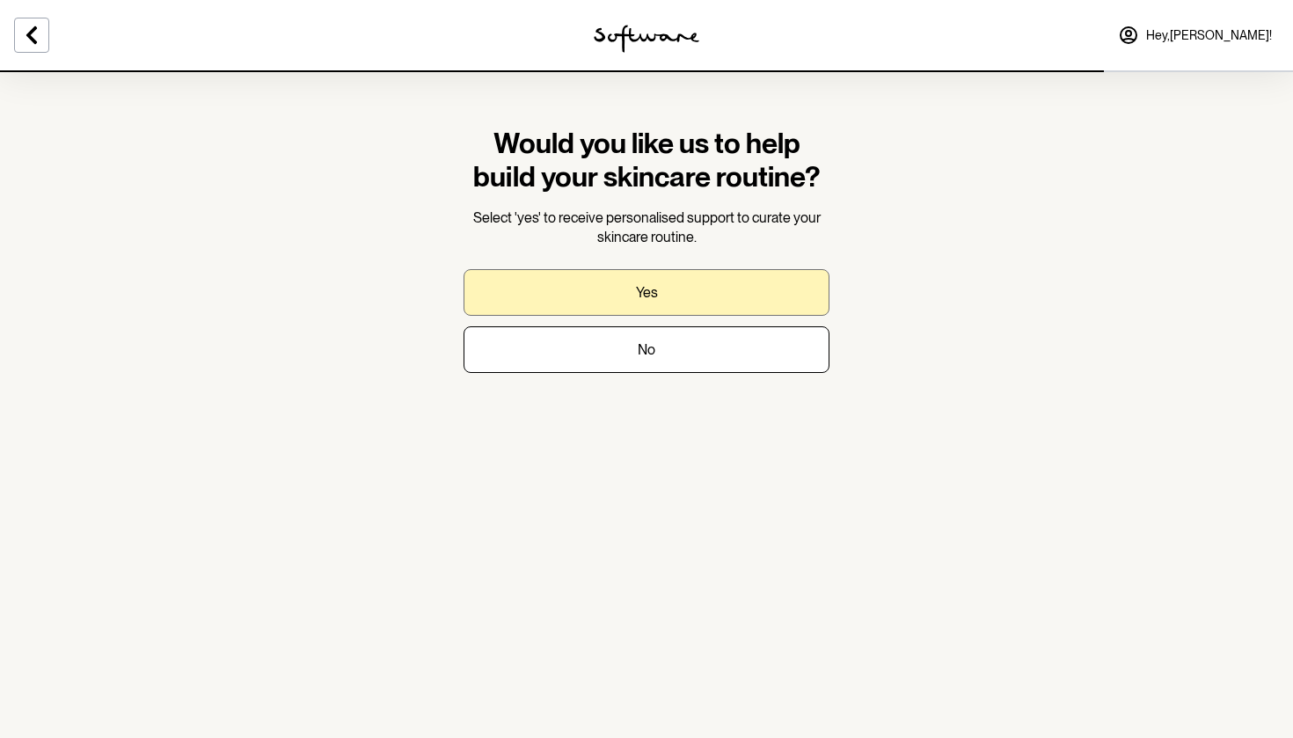
click at [577, 295] on button "Yes" at bounding box center [646, 292] width 366 height 47
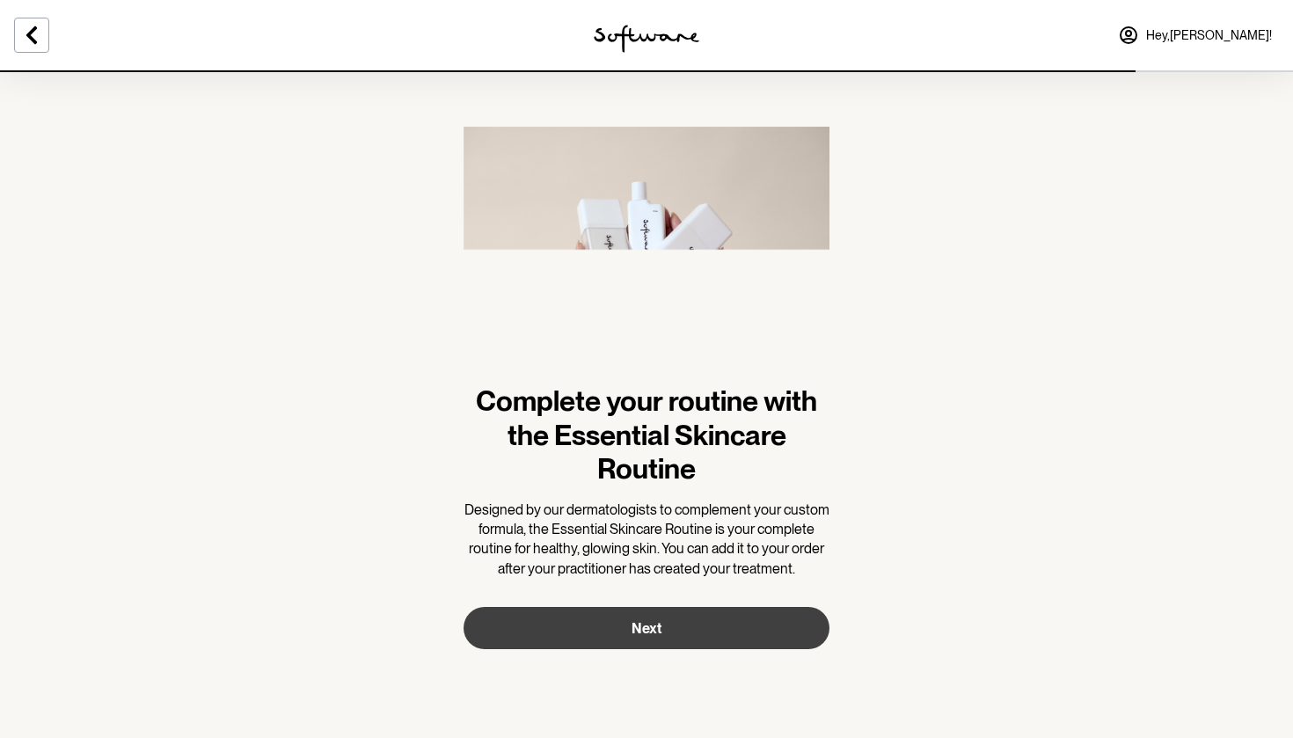
click at [615, 631] on button "Next" at bounding box center [646, 628] width 366 height 42
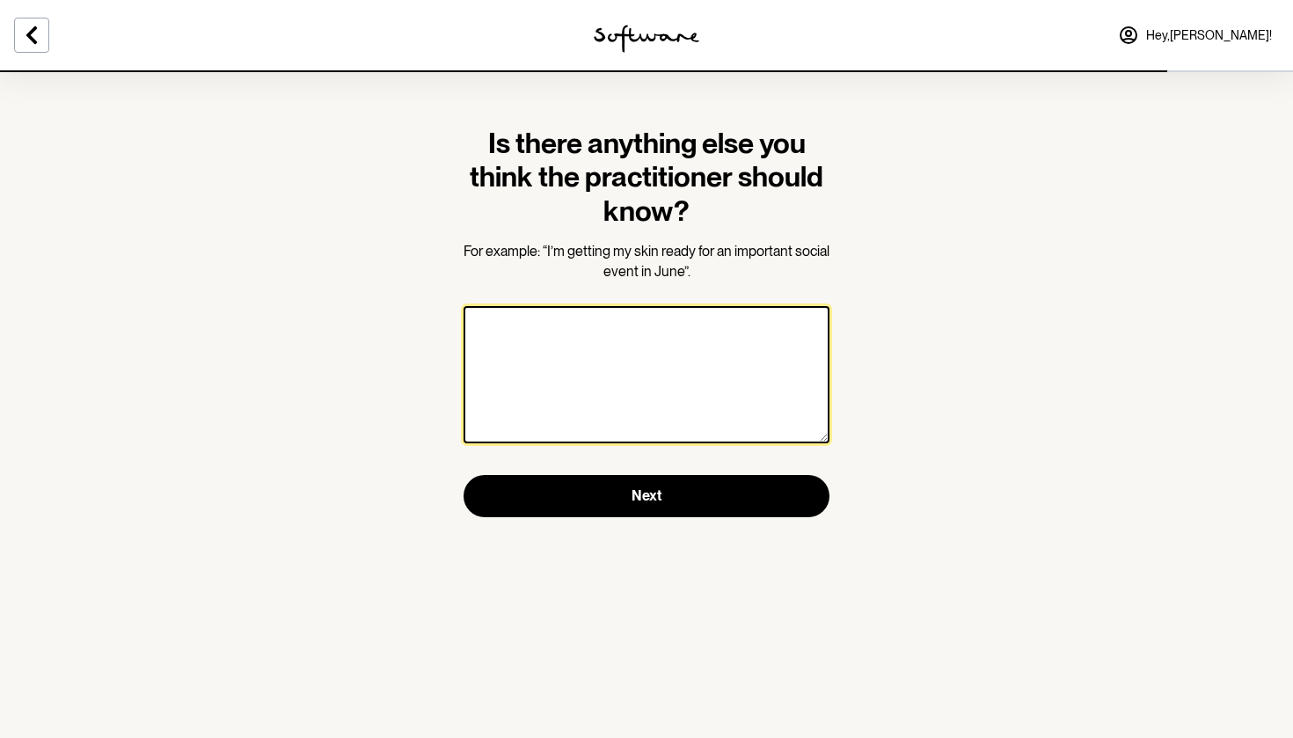
click at [616, 400] on textarea at bounding box center [646, 374] width 366 height 137
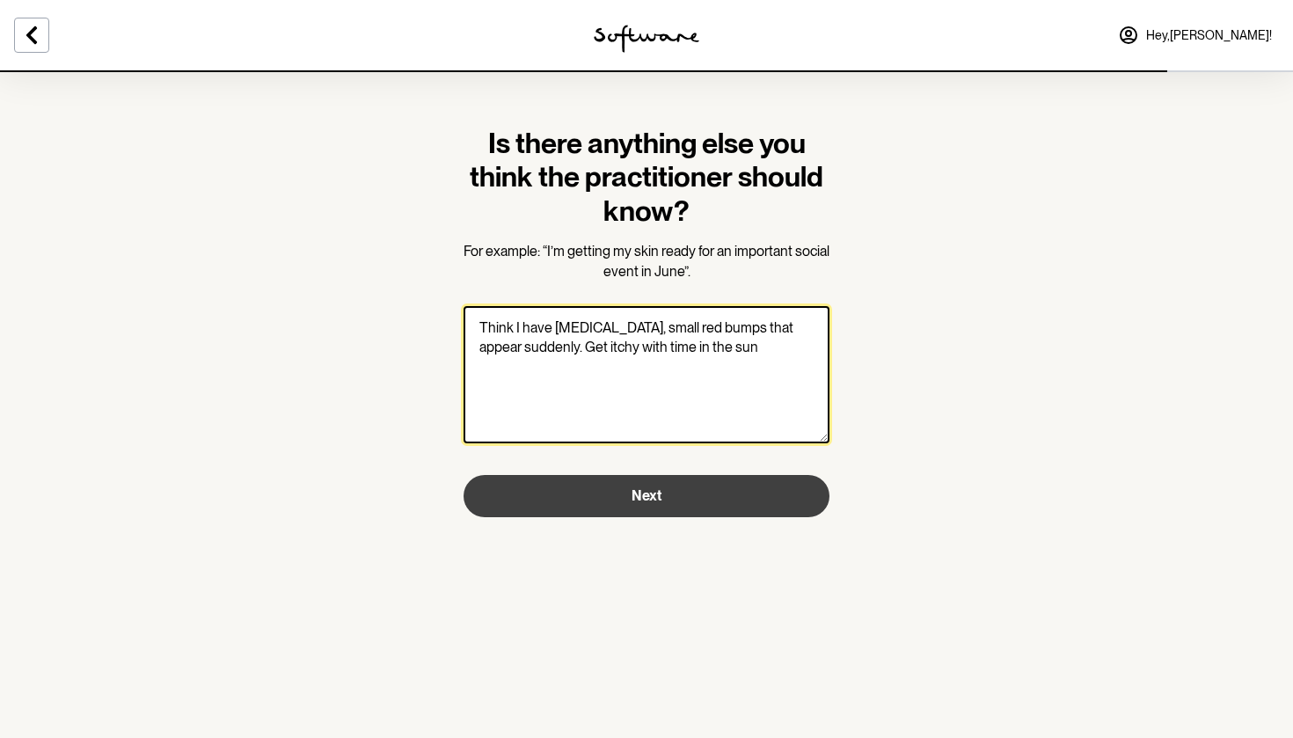
type textarea "Think I have [MEDICAL_DATA], small red bumps that appear suddenly. Get itchy wi…"
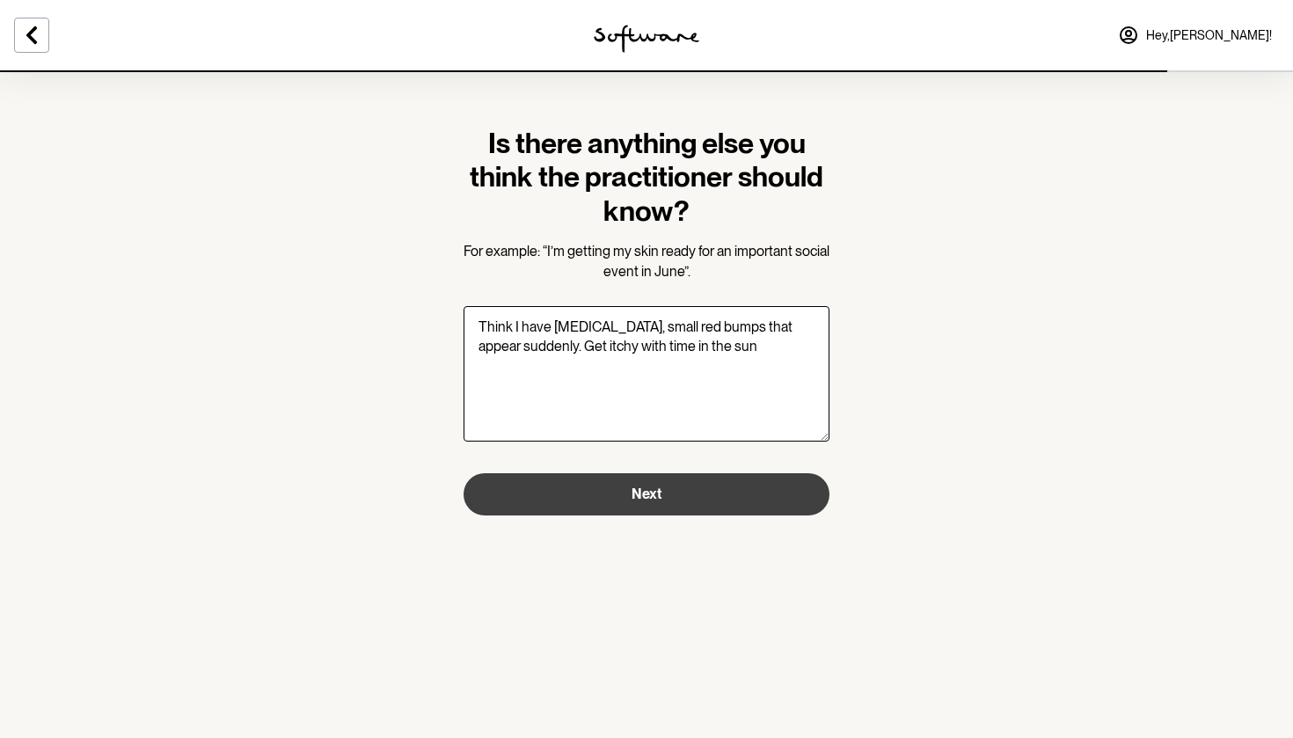
click at [699, 506] on button "Next" at bounding box center [646, 494] width 366 height 42
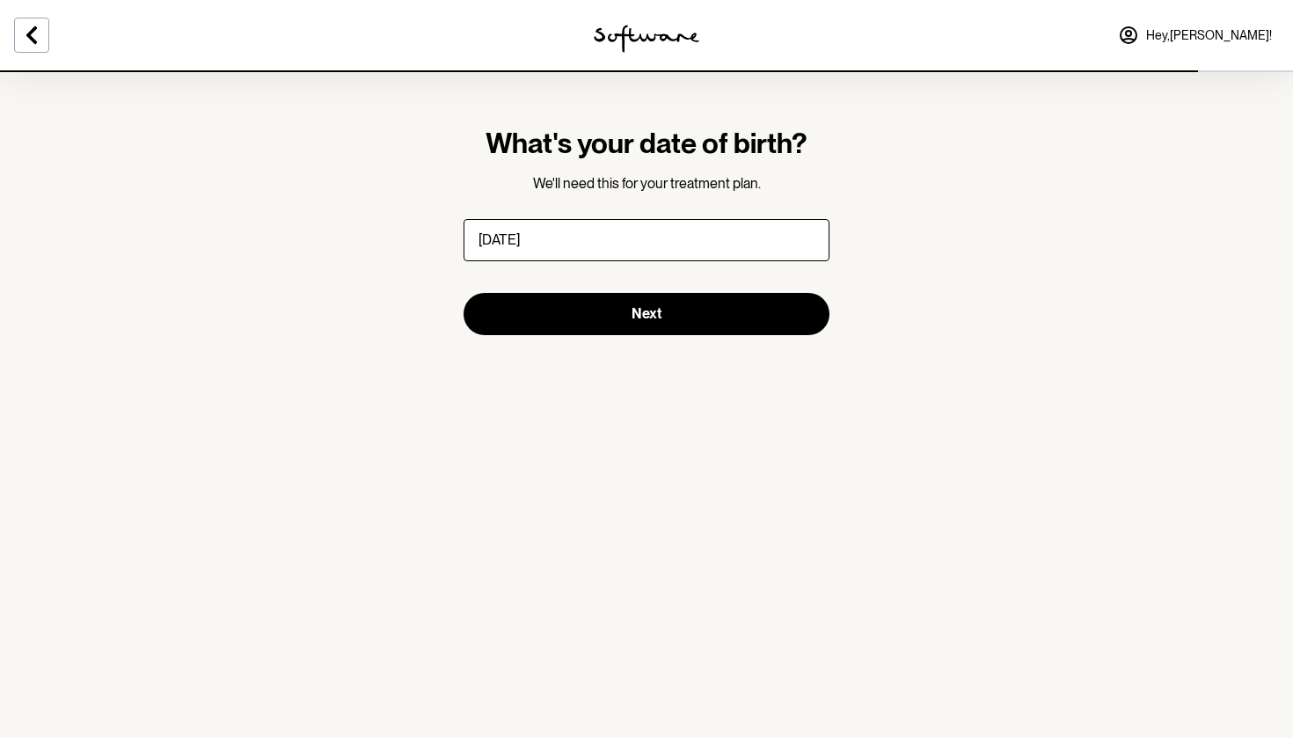
type input "[DATE]"
click at [582, 334] on section "What's your date of birth? We'll need this for your treatment plan. Next" at bounding box center [646, 230] width 394 height 321
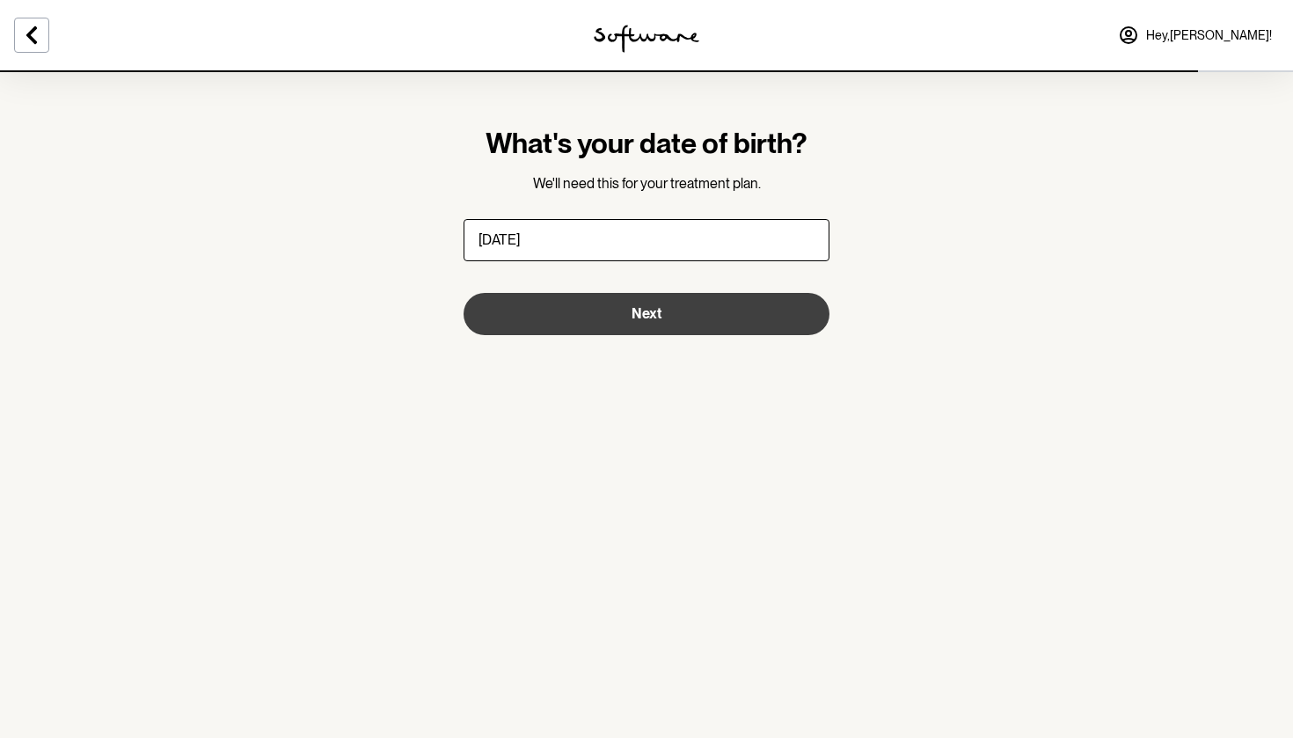
click at [578, 324] on button "Next" at bounding box center [646, 314] width 366 height 42
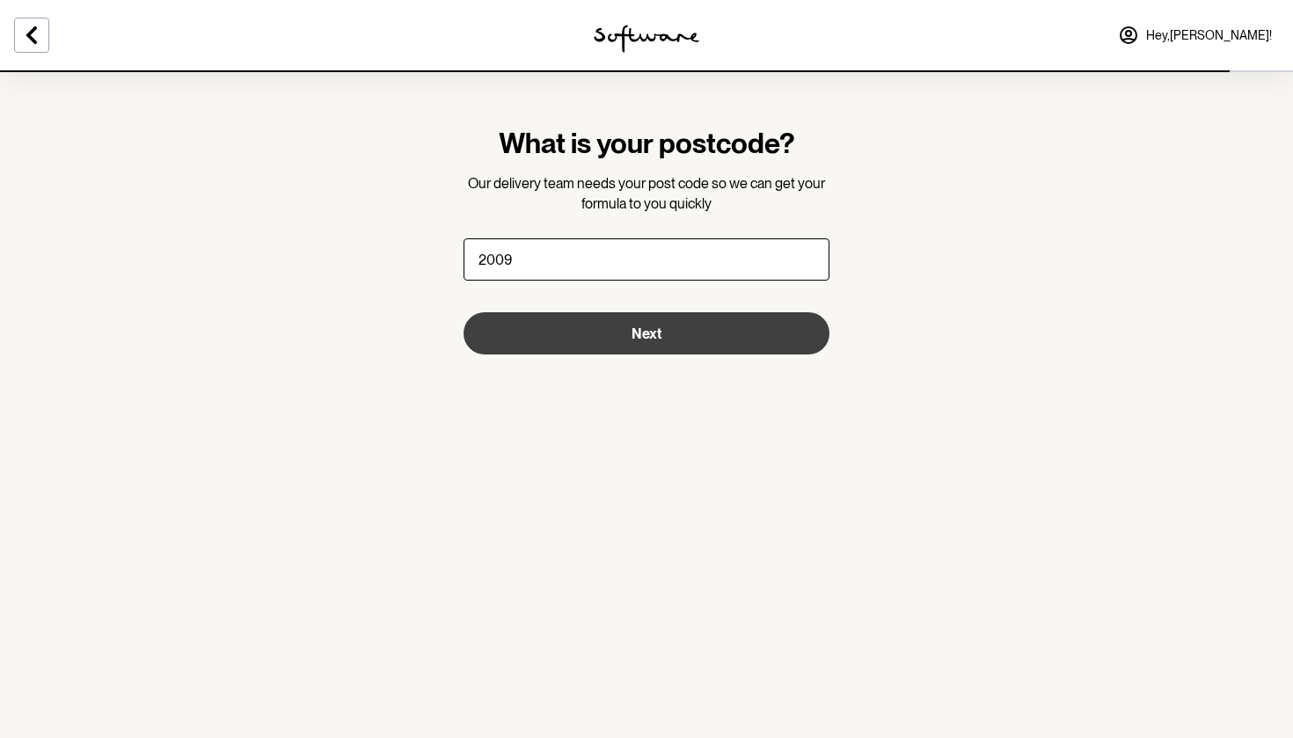
type input "2009"
click at [540, 324] on button "Next" at bounding box center [646, 333] width 366 height 42
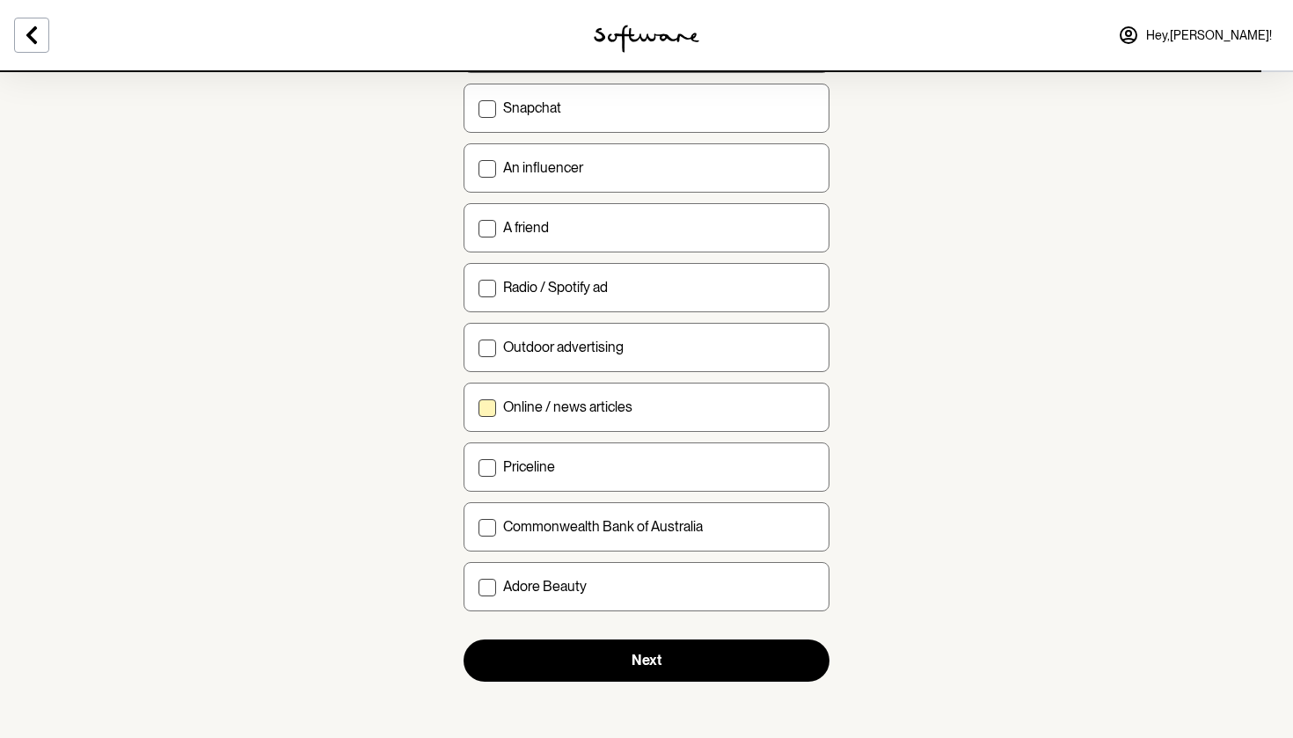
scroll to position [490, 0]
click at [583, 235] on div "A friend" at bounding box center [658, 228] width 311 height 17
click at [478, 229] on input "A friend" at bounding box center [478, 228] width 1 height 1
checkbox input "true"
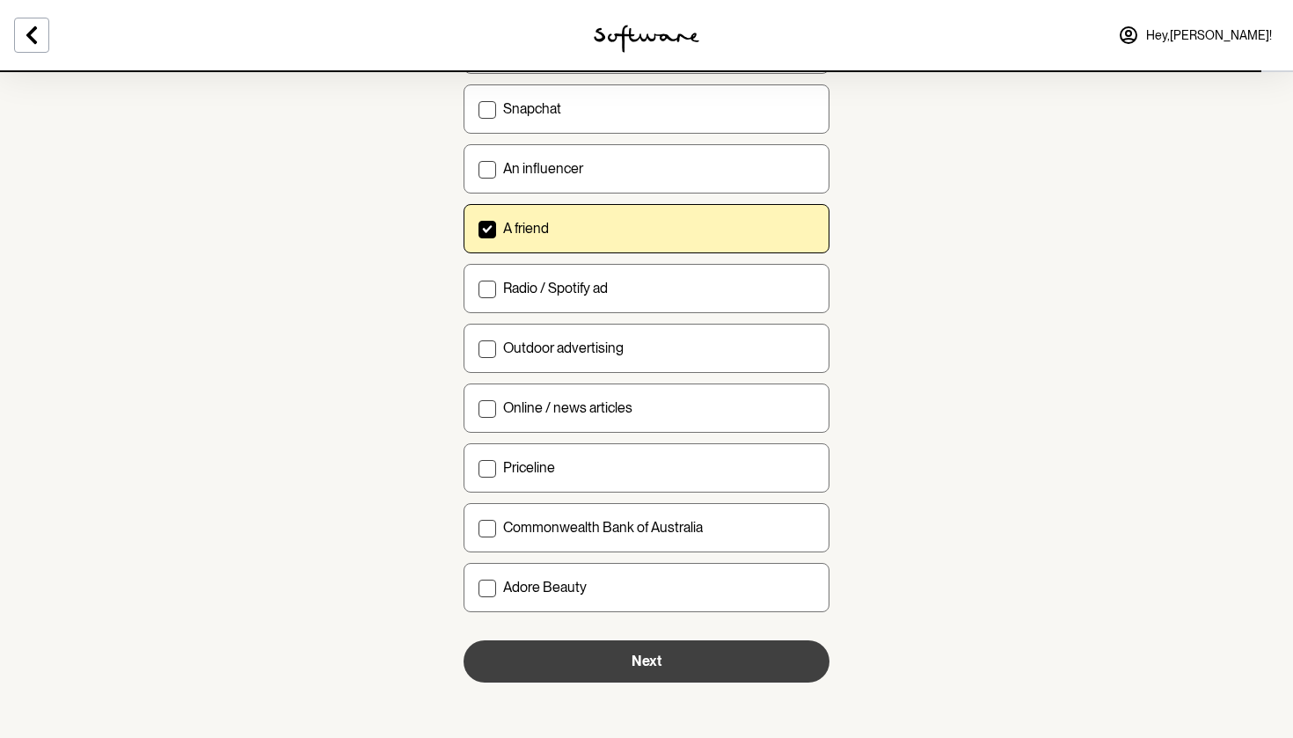
click at [577, 666] on button "Next" at bounding box center [646, 661] width 366 height 42
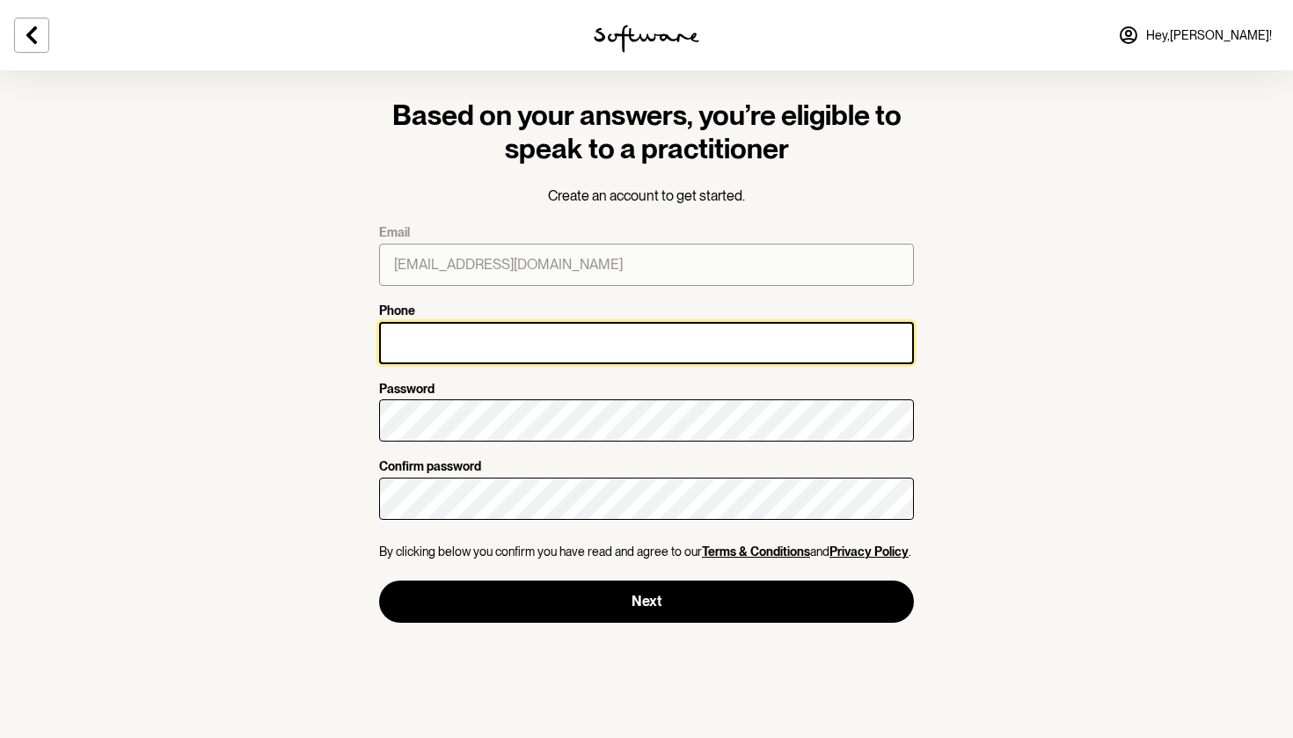
click at [459, 346] on input "Phone" at bounding box center [646, 343] width 535 height 42
click at [539, 333] on input "Phone" at bounding box center [646, 343] width 535 height 42
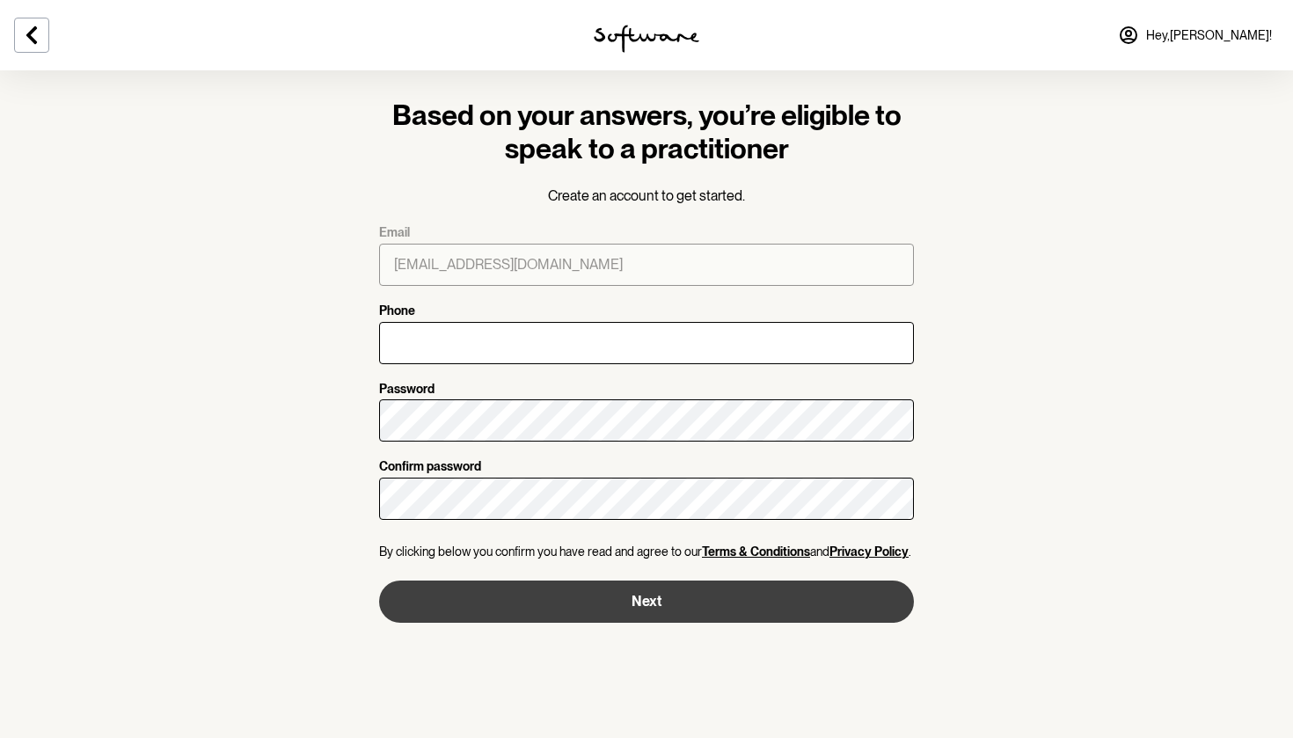
click at [500, 623] on button "Next" at bounding box center [646, 601] width 535 height 42
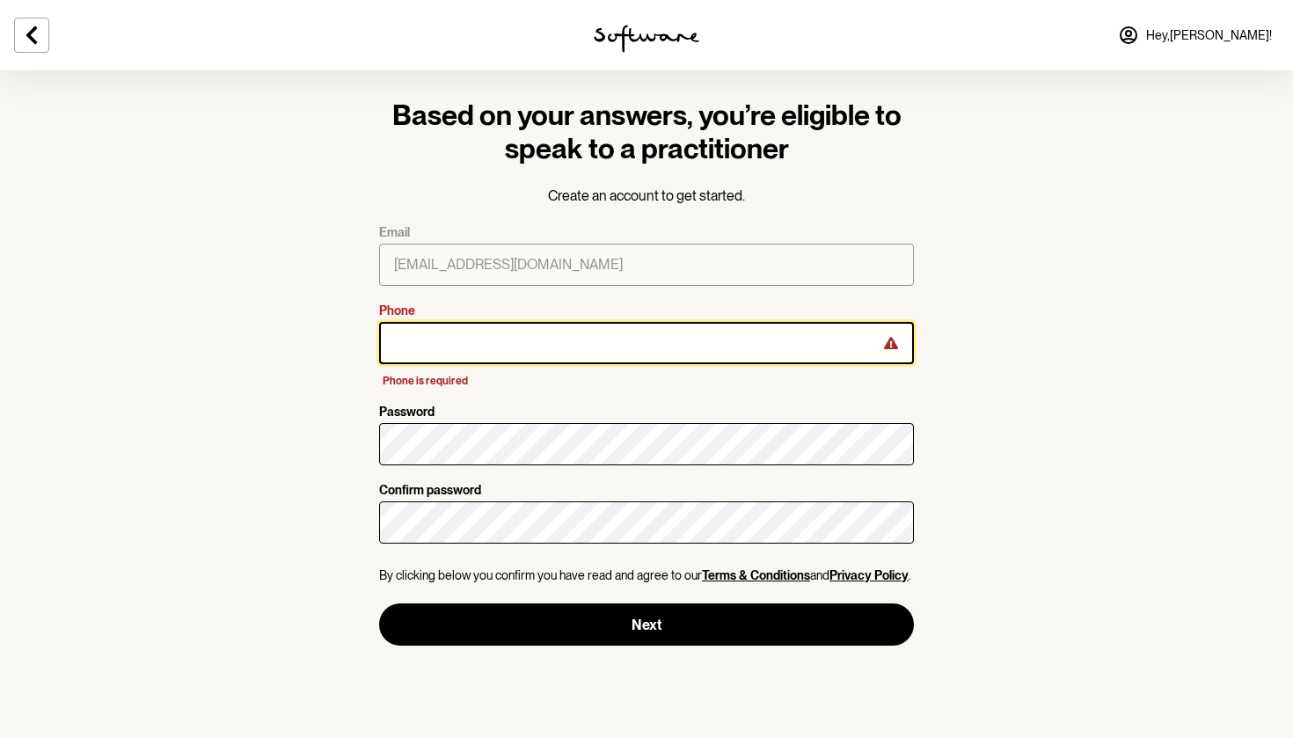
click at [460, 336] on input "Phone" at bounding box center [646, 343] width 535 height 42
